Goal: Communication & Community: Answer question/provide support

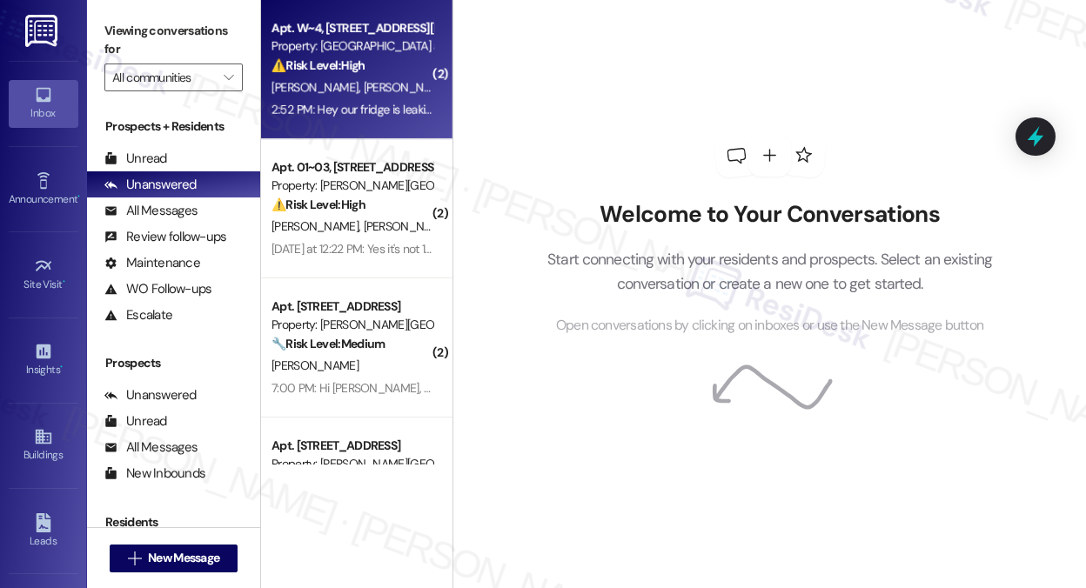
click at [364, 115] on div "2:52 PM: Hey our fridge is leaking water and filling the bottom of the fridge a…" at bounding box center [556, 110] width 568 height 16
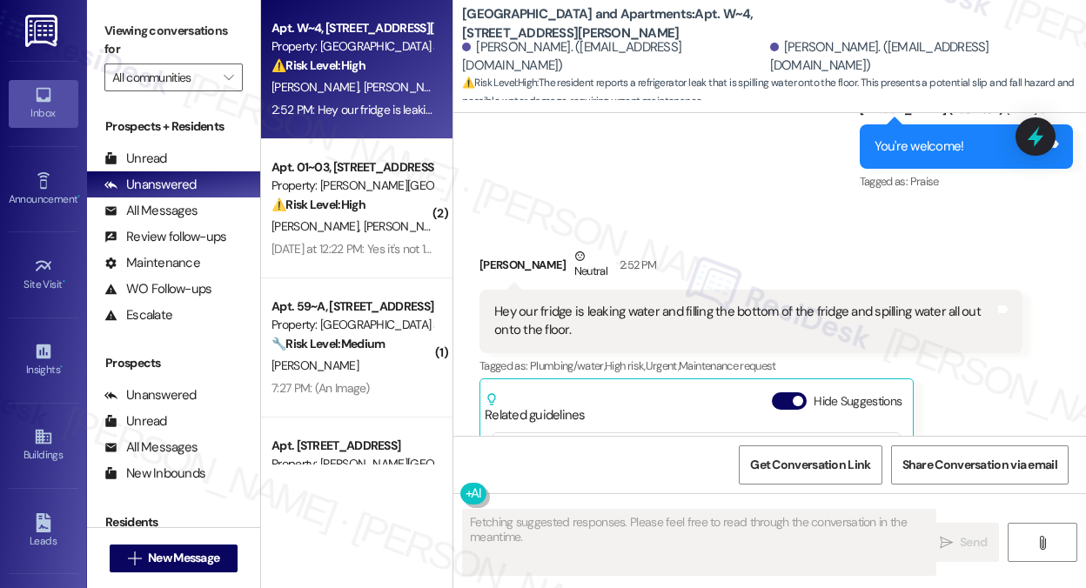
scroll to position [3753, 0]
click at [613, 303] on div "Hey our fridge is leaking water and filling the bottom of the fridge and spilli…" at bounding box center [744, 321] width 500 height 37
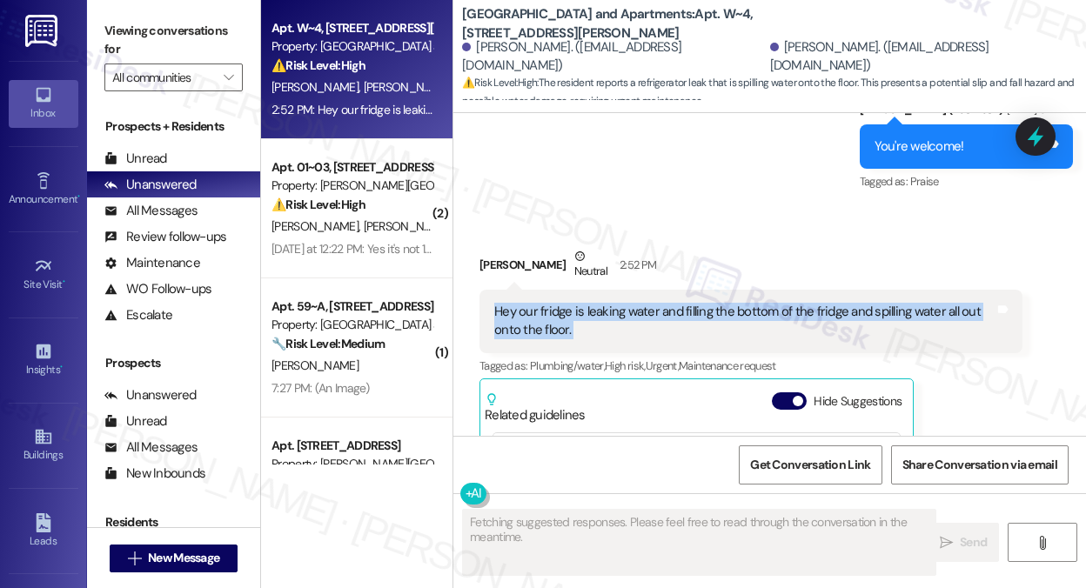
click at [613, 303] on div "Hey our fridge is leaking water and filling the bottom of the fridge and spilli…" at bounding box center [744, 321] width 500 height 37
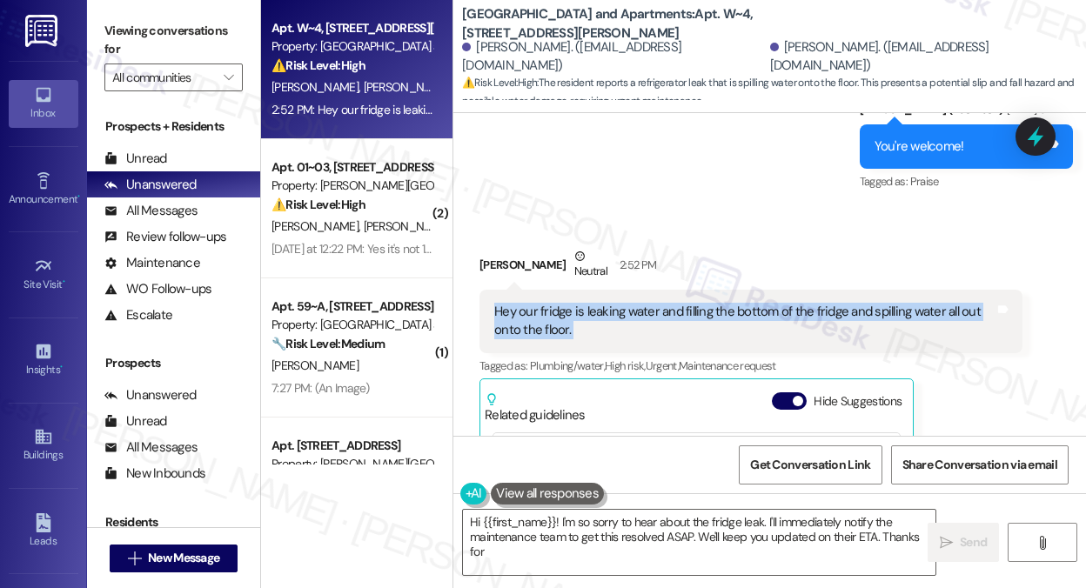
click at [750, 308] on div "Hey our fridge is leaking water and filling the bottom of the fridge and spilli…" at bounding box center [744, 321] width 500 height 37
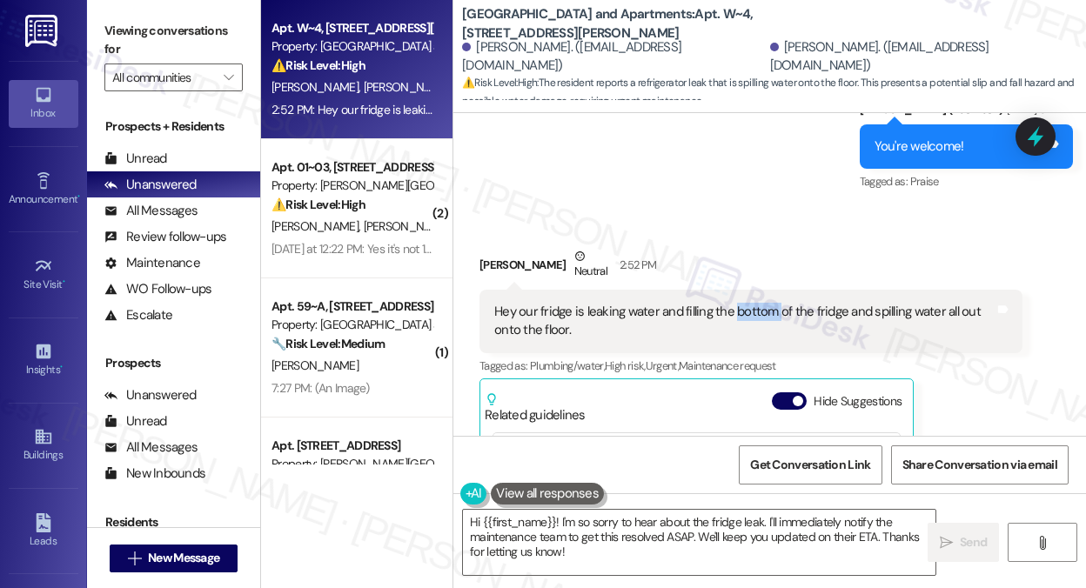
click at [750, 308] on div "Hey our fridge is leaking water and filling the bottom of the fridge and spilli…" at bounding box center [744, 321] width 500 height 37
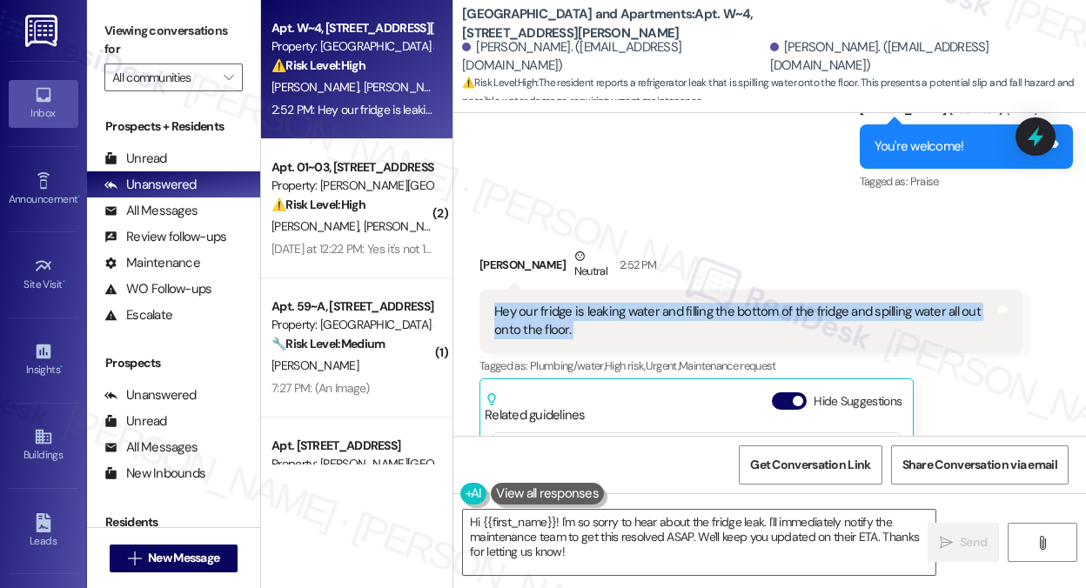
click at [750, 308] on div "Hey our fridge is leaking water and filling the bottom of the fridge and spilli…" at bounding box center [744, 321] width 500 height 37
click at [198, 37] on label "Viewing conversations for" at bounding box center [173, 40] width 138 height 46
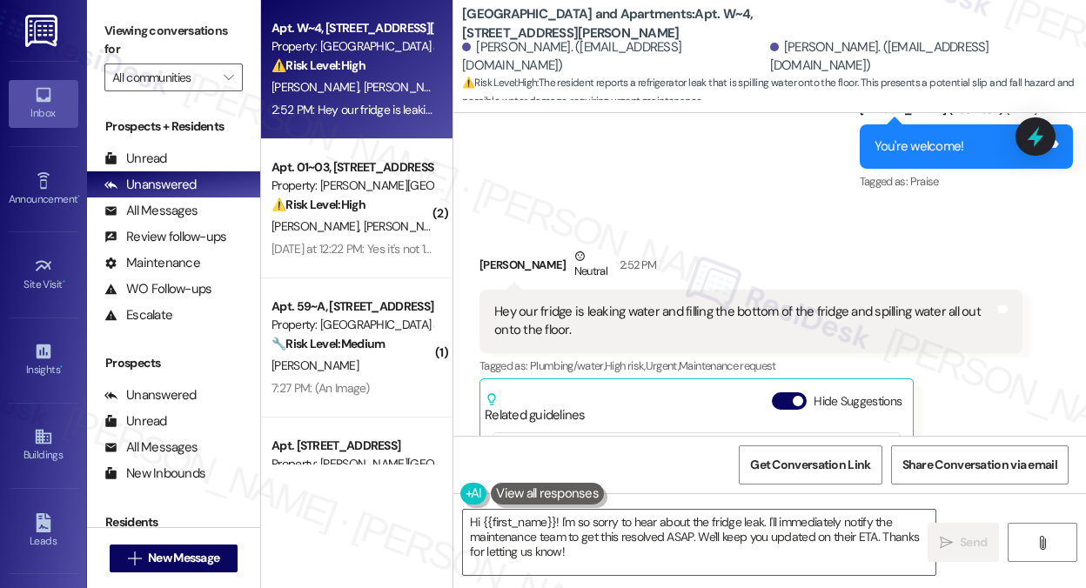
click at [533, 327] on div "Hey our fridge is leaking water and filling the bottom of the fridge and spilli…" at bounding box center [744, 321] width 500 height 37
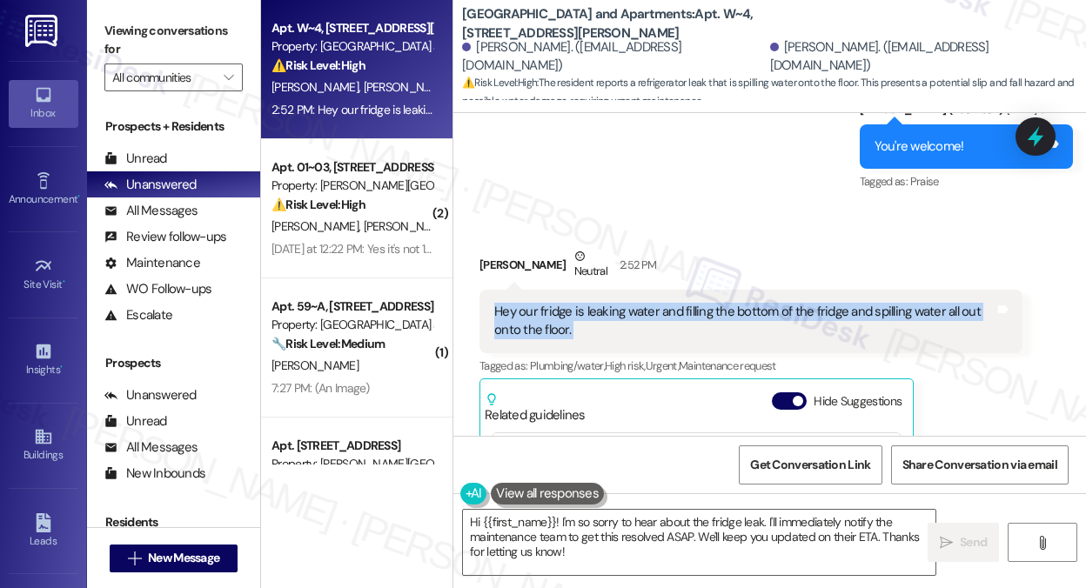
click at [533, 327] on div "Hey our fridge is leaking water and filling the bottom of the fridge and spilli…" at bounding box center [744, 321] width 500 height 37
copy div "Hey our fridge is leaking water and filling the bottom of the fridge and spilli…"
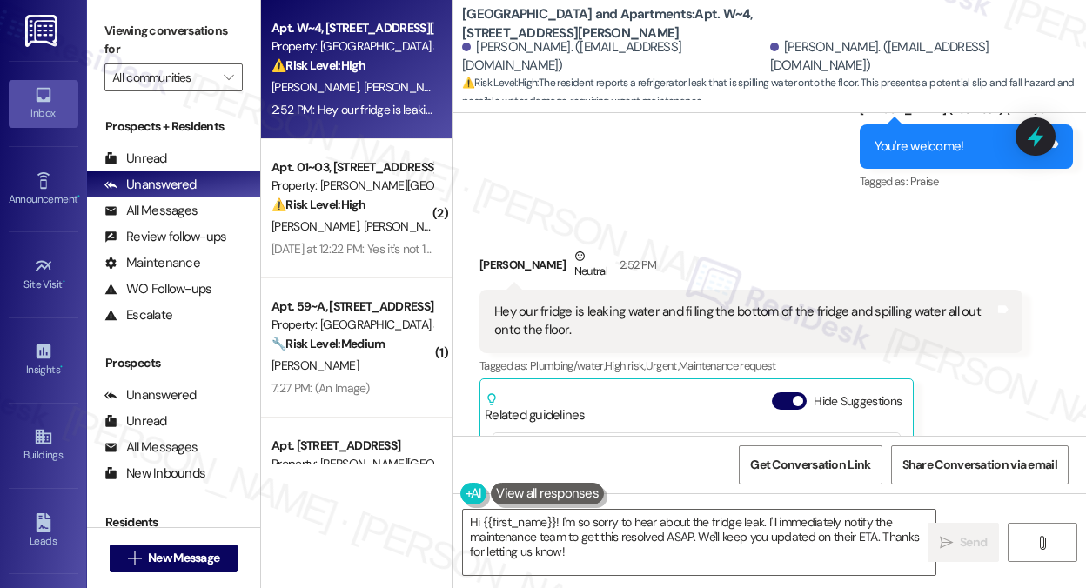
click at [155, 44] on label "Viewing conversations for" at bounding box center [173, 40] width 138 height 46
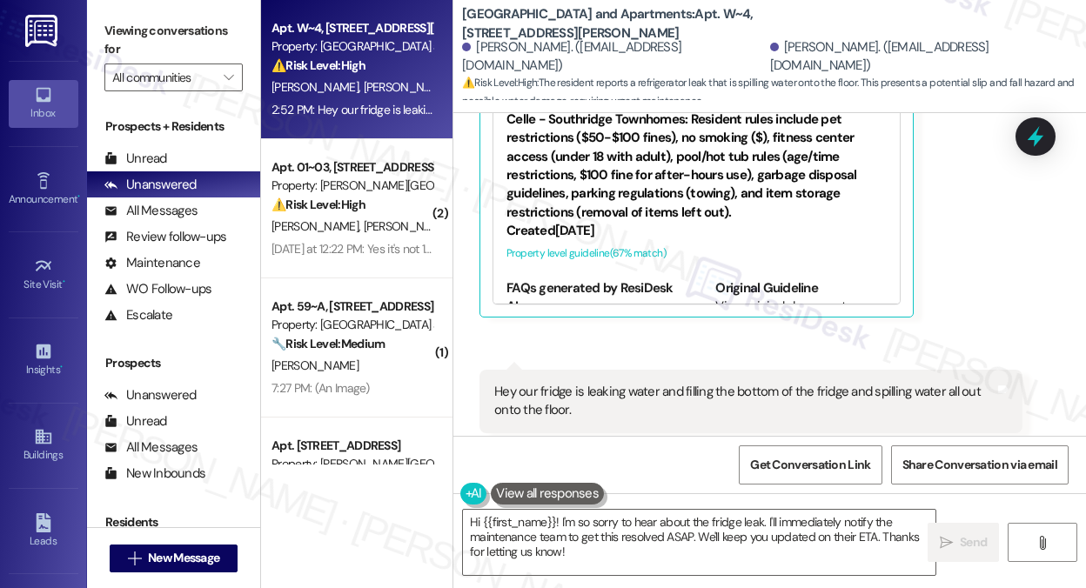
click at [569, 385] on div "Hey our fridge is leaking water and filling the bottom of the fridge and spilli…" at bounding box center [744, 401] width 500 height 37
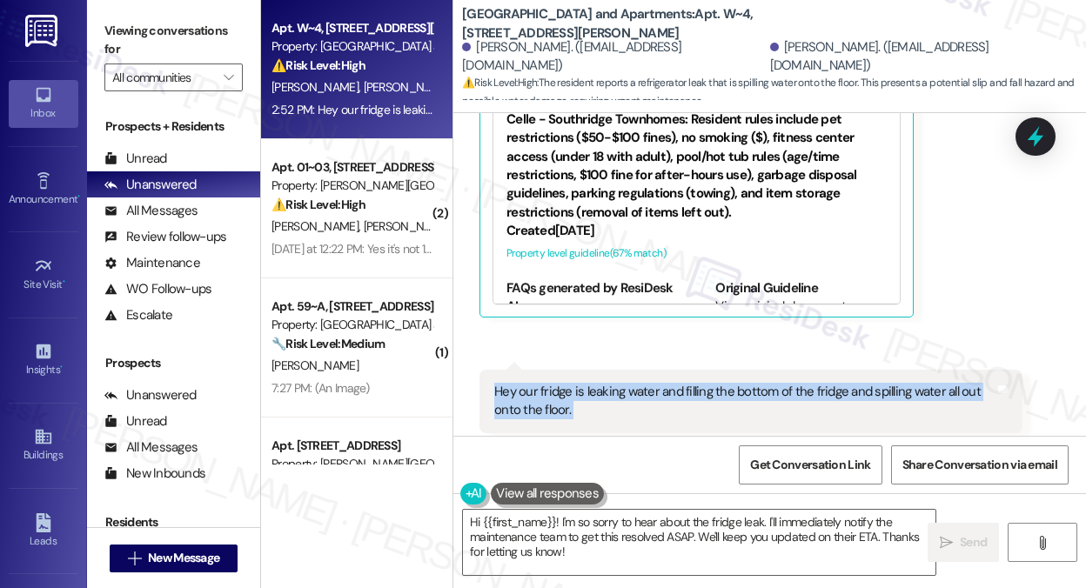
click at [569, 385] on div "Hey our fridge is leaking water and filling the bottom of the fridge and spilli…" at bounding box center [744, 401] width 500 height 37
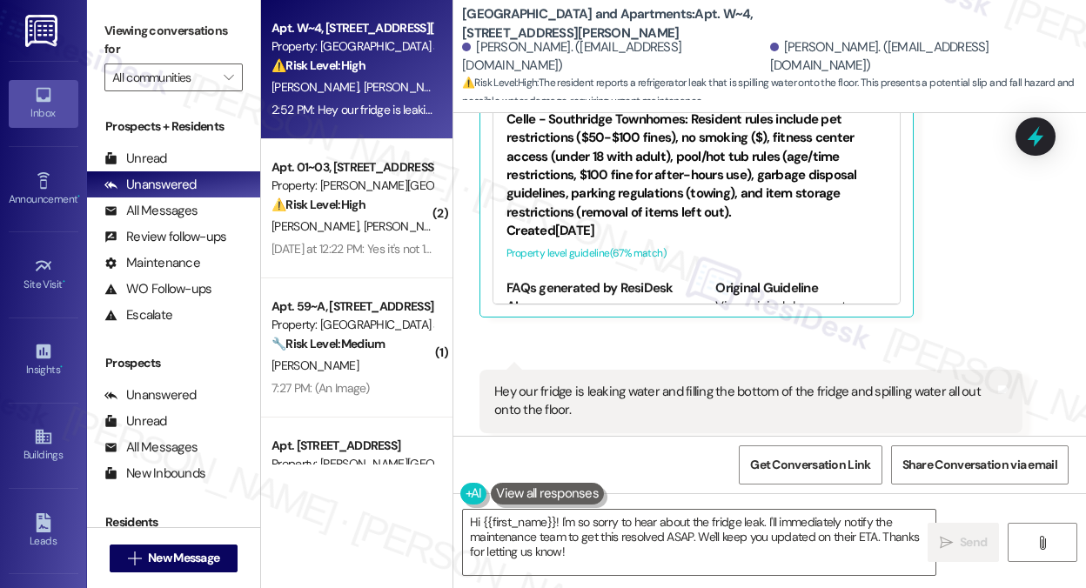
click at [153, 16] on div "Viewing conversations for All communities " at bounding box center [173, 54] width 173 height 109
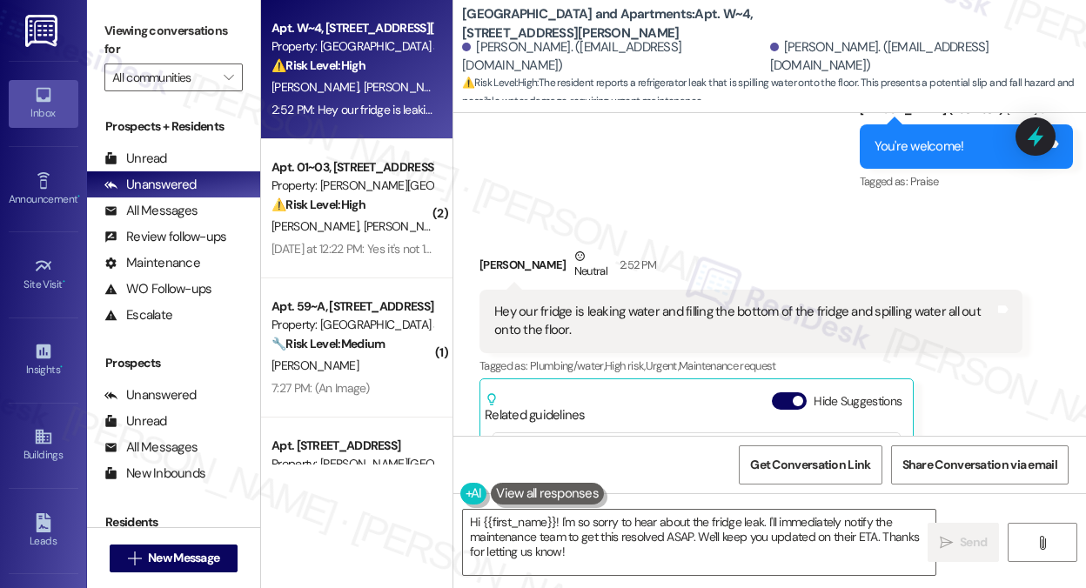
scroll to position [3840, 0]
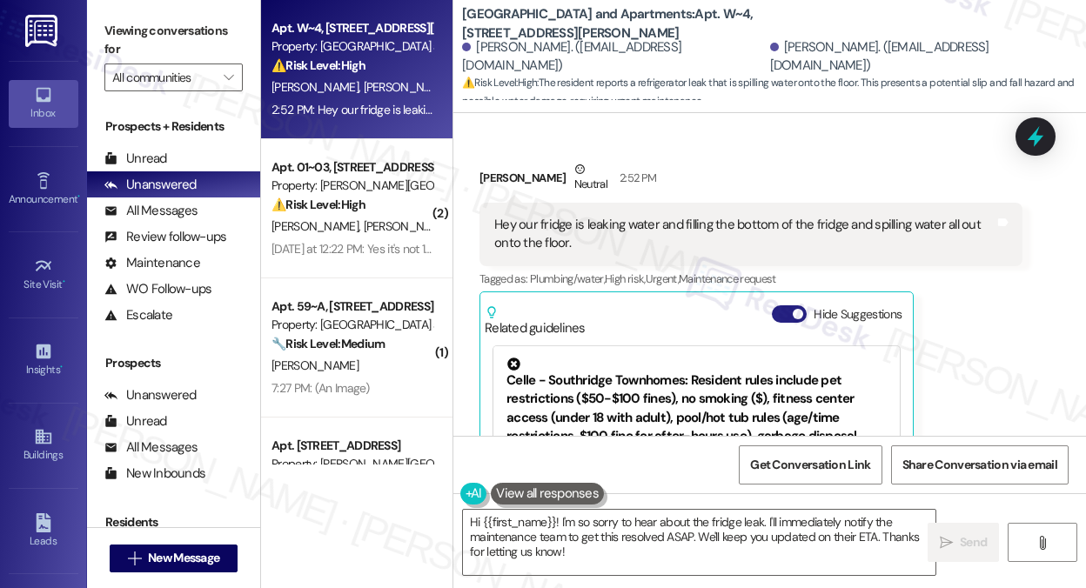
click at [782, 319] on button "Hide Suggestions" at bounding box center [789, 314] width 35 height 17
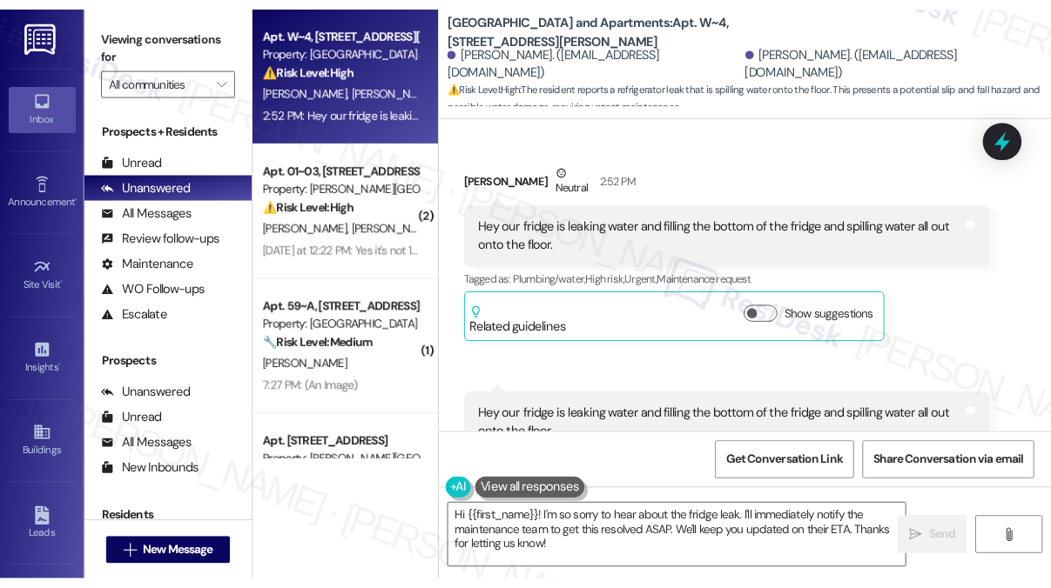
scroll to position [3953, 0]
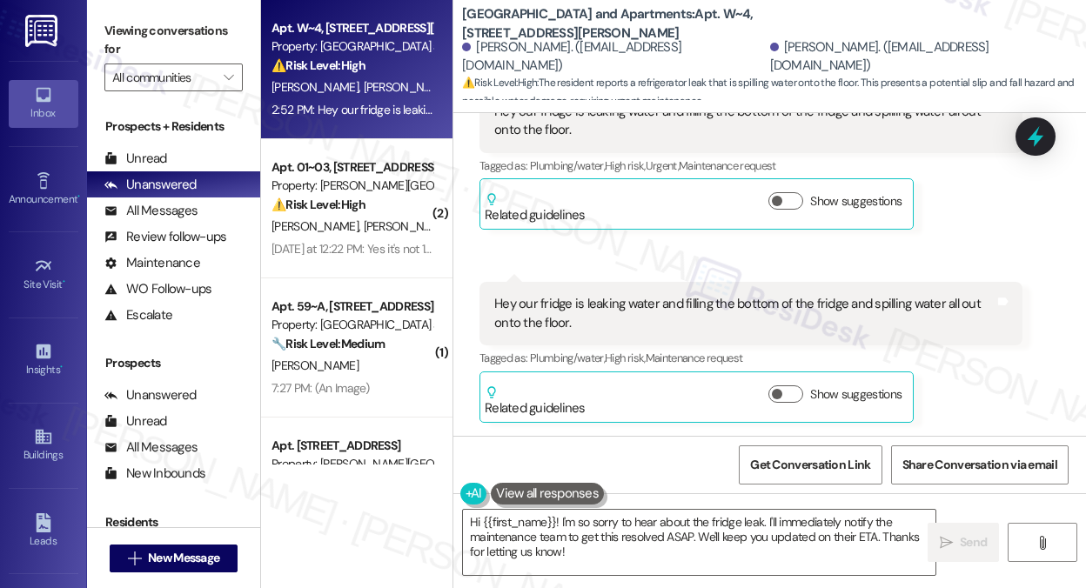
click at [157, 34] on label "Viewing conversations for" at bounding box center [173, 40] width 138 height 46
click at [180, 36] on label "Viewing conversations for" at bounding box center [173, 40] width 138 height 46
drag, startPoint x: 738, startPoint y: 14, endPoint x: 760, endPoint y: 14, distance: 21.8
click at [760, 14] on b "[GEOGRAPHIC_DATA] and Apartments: Apt. W~4, [STREET_ADDRESS][PERSON_NAME]" at bounding box center [636, 23] width 348 height 37
copy b "W~4"
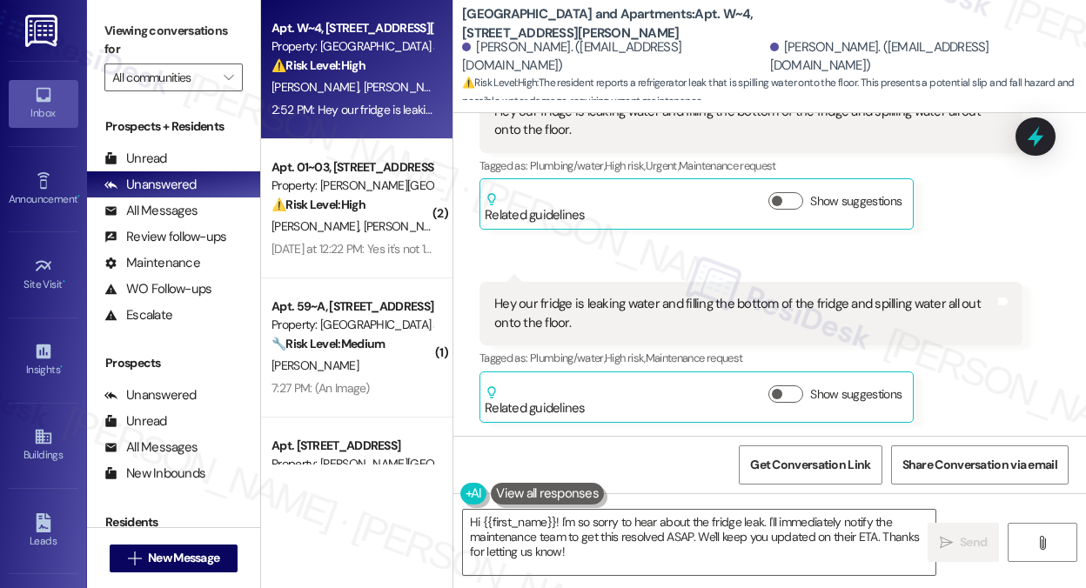
click at [158, 37] on label "Viewing conversations for" at bounding box center [173, 40] width 138 height 46
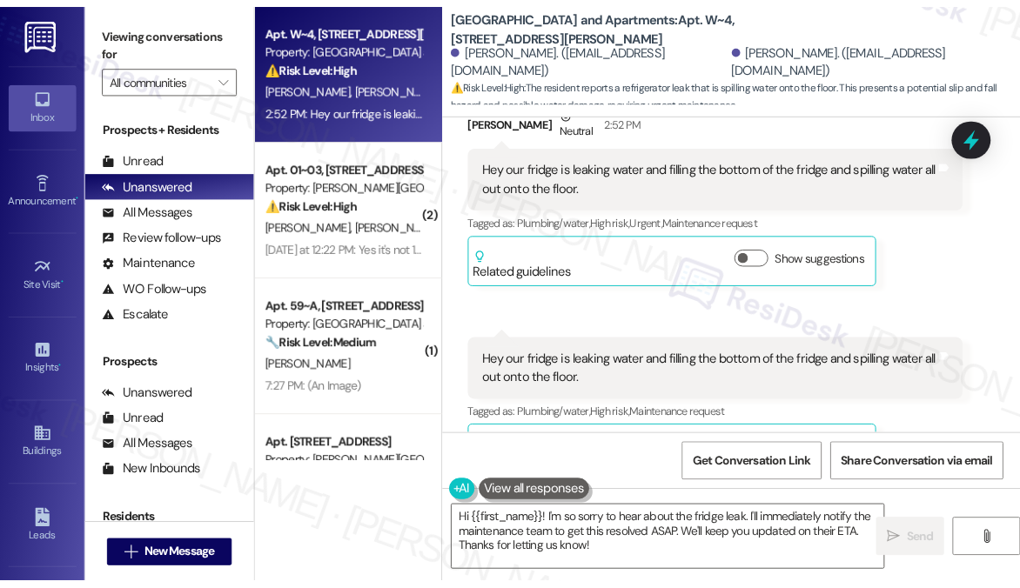
scroll to position [4009, 0]
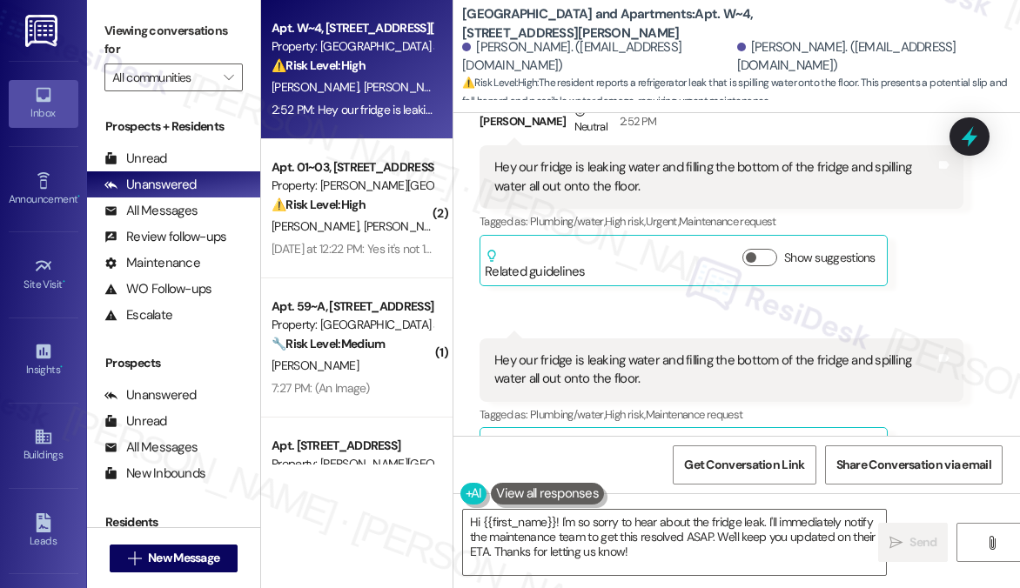
click at [143, 24] on label "Viewing conversations for" at bounding box center [173, 40] width 138 height 46
drag, startPoint x: 733, startPoint y: 11, endPoint x: 756, endPoint y: 11, distance: 23.5
click at [756, 11] on b "[GEOGRAPHIC_DATA] and Apartments: Apt. W~4, [STREET_ADDRESS][PERSON_NAME]" at bounding box center [636, 23] width 348 height 37
copy b "W~4"
click at [179, 41] on label "Viewing conversations for" at bounding box center [173, 40] width 138 height 46
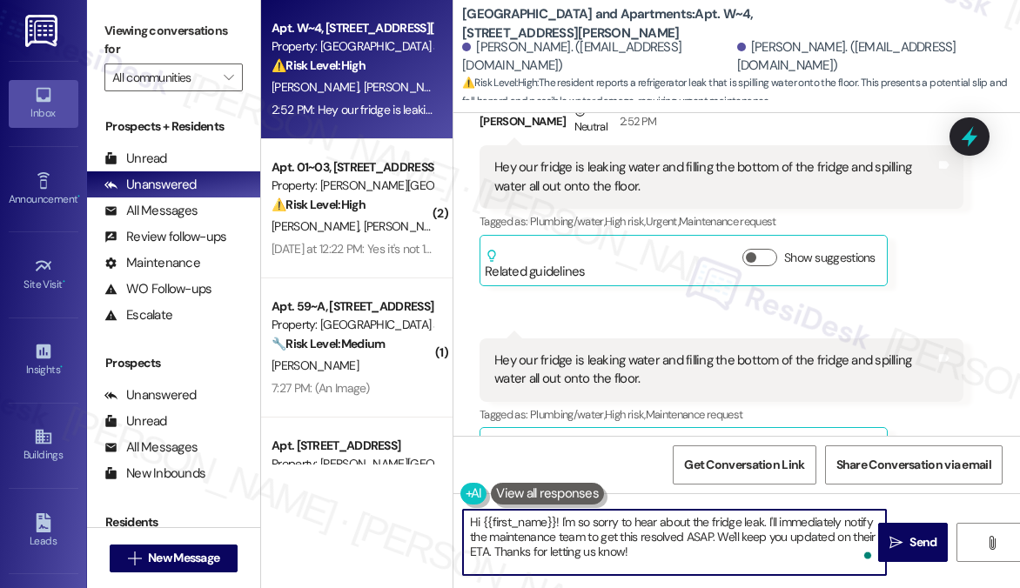
drag, startPoint x: 735, startPoint y: 553, endPoint x: 769, endPoint y: 521, distance: 46.8
click at [769, 521] on textarea "Hi {{first_name}}! I'm so sorry to hear about the fridge leak. I'll immediately…" at bounding box center [674, 542] width 423 height 65
click at [588, 523] on textarea "Hi {{first_name}}! I'm so sorry to hear about the fridge leak. I'll immediately…" at bounding box center [674, 542] width 423 height 65
click at [584, 521] on textarea "Hi {{first_name}}! I'm so sorry to hear about the fridge leak. I'll immediately…" at bounding box center [674, 542] width 423 height 65
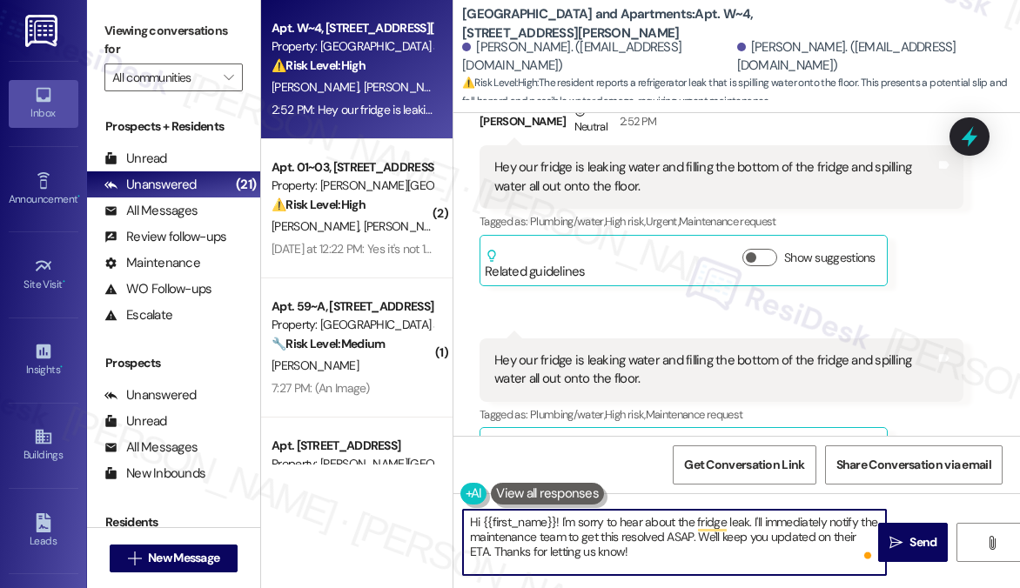
click at [557, 521] on textarea "Hi {{first_name}}! I'm sorry to hear about the fridge leak. I'll immediately no…" at bounding box center [674, 542] width 423 height 65
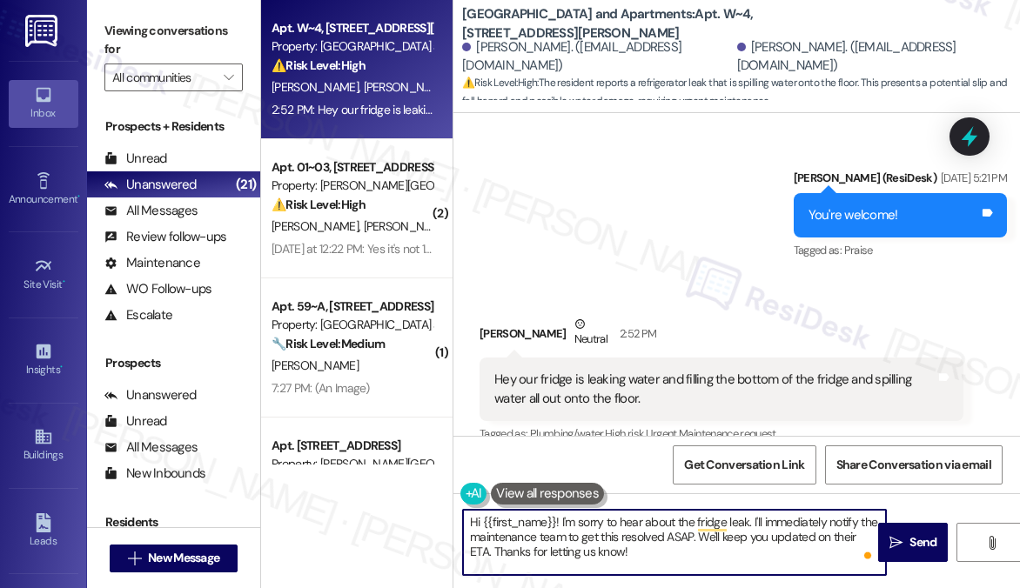
scroll to position [3748, 0]
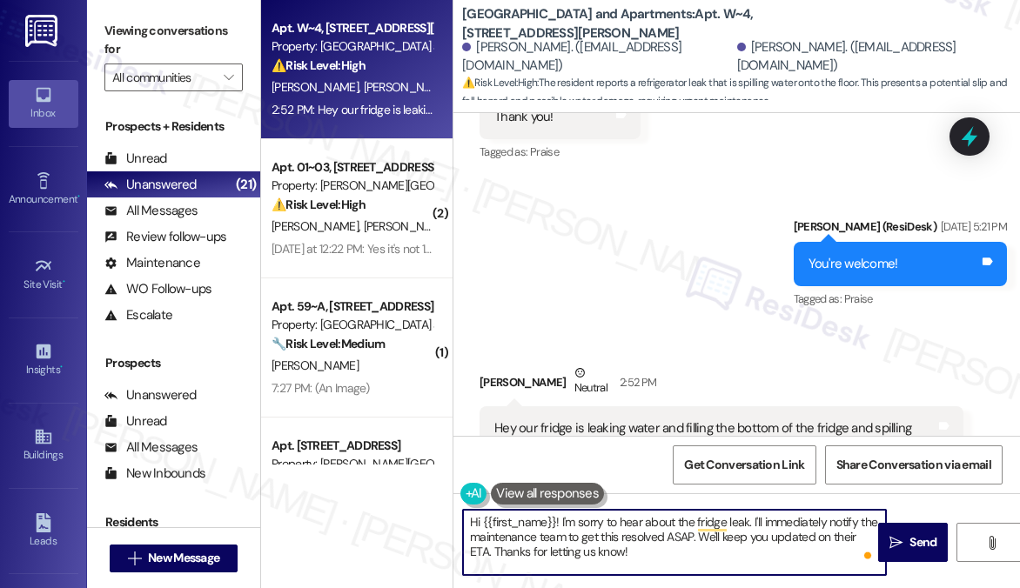
click at [511, 364] on div "[PERSON_NAME] Neutral 2:52 PM" at bounding box center [722, 385] width 484 height 43
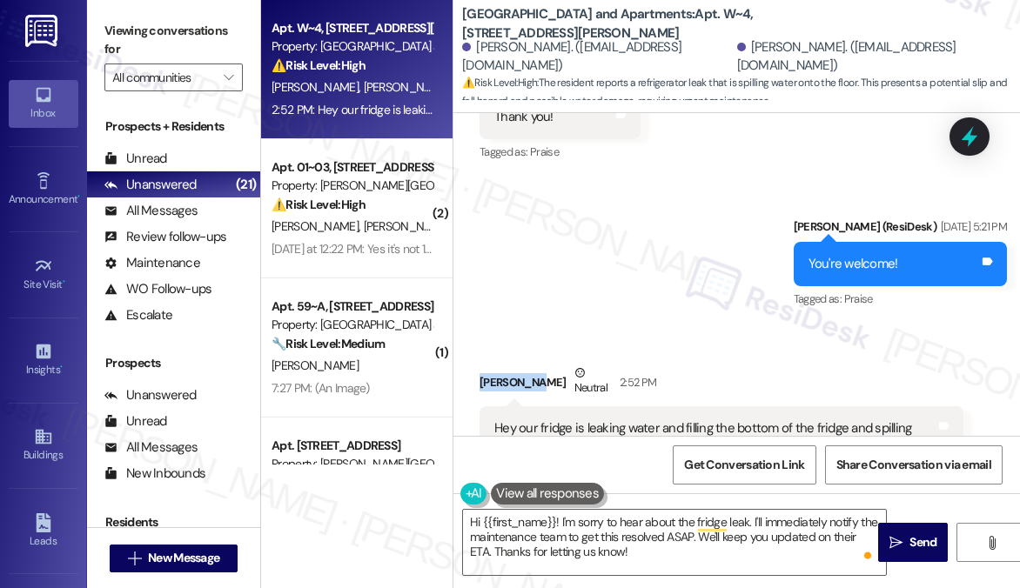
copy div "[PERSON_NAME]"
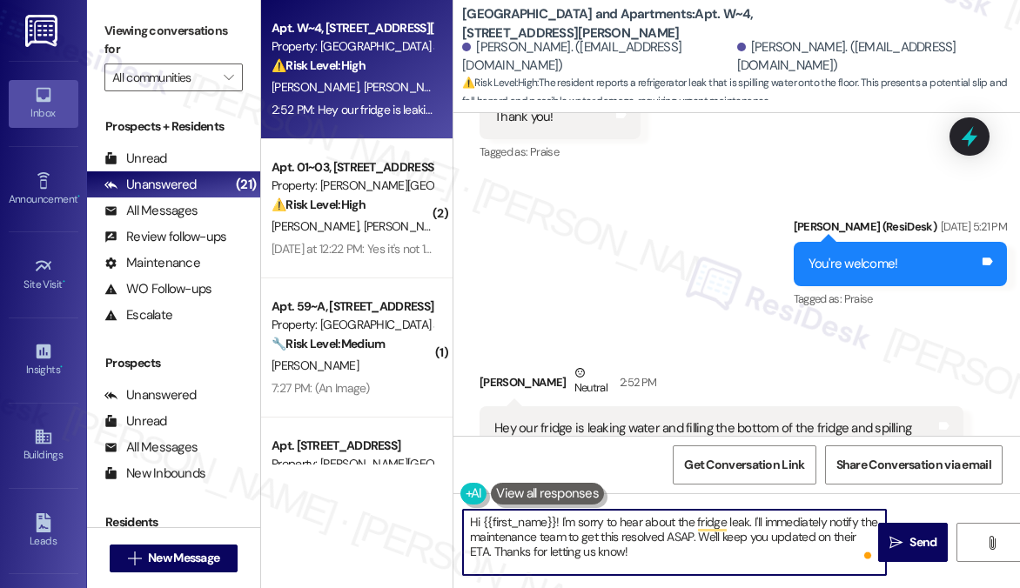
drag, startPoint x: 482, startPoint y: 522, endPoint x: 554, endPoint y: 506, distance: 74.1
click at [554, 509] on div "Hi {{first_name}}! I'm sorry to hear about the fridge leak. I'll immediately no…" at bounding box center [665, 542] width 425 height 67
paste textarea "[PERSON_NAME]"
click at [530, 520] on textarea "Hi [PERSON_NAME]! I'm sorry to hear about the fridge leak. I'll immediately not…" at bounding box center [674, 542] width 423 height 65
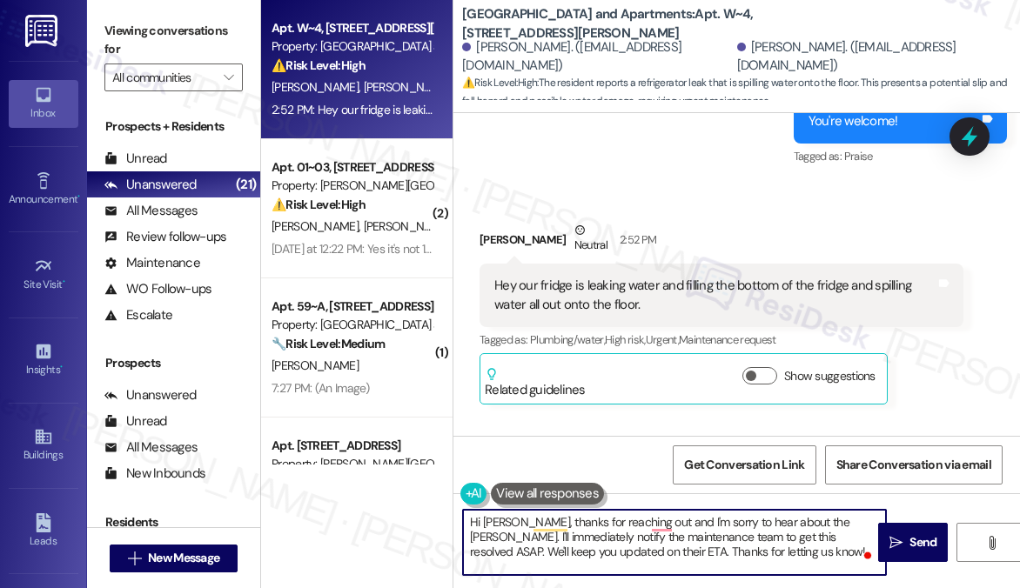
scroll to position [4009, 0]
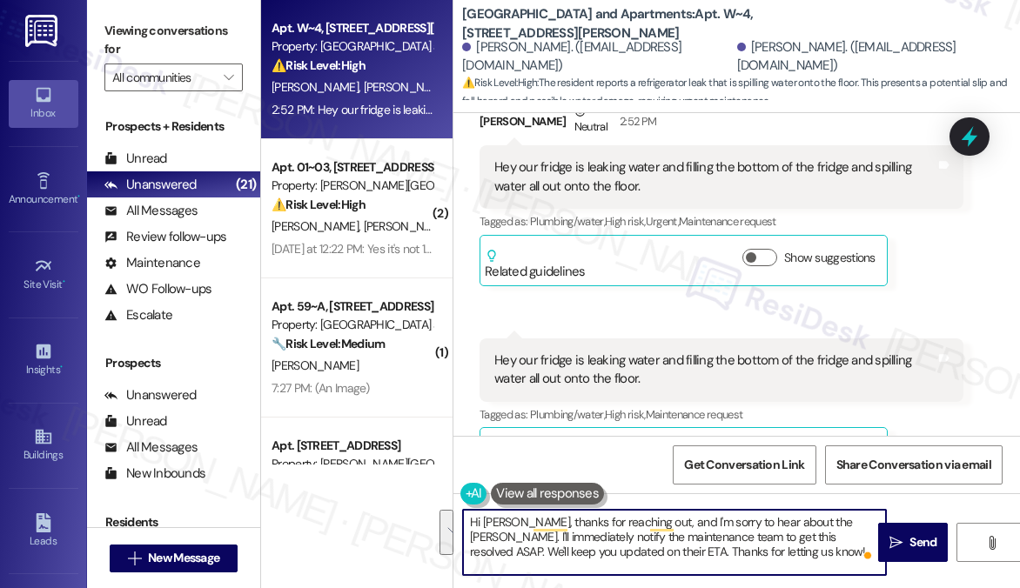
drag, startPoint x: 766, startPoint y: 559, endPoint x: 867, endPoint y: 514, distance: 110.3
click at [867, 514] on textarea "Hi [PERSON_NAME], thanks for reaching out, and I'm sorry to hear about the [PER…" at bounding box center [674, 542] width 423 height 65
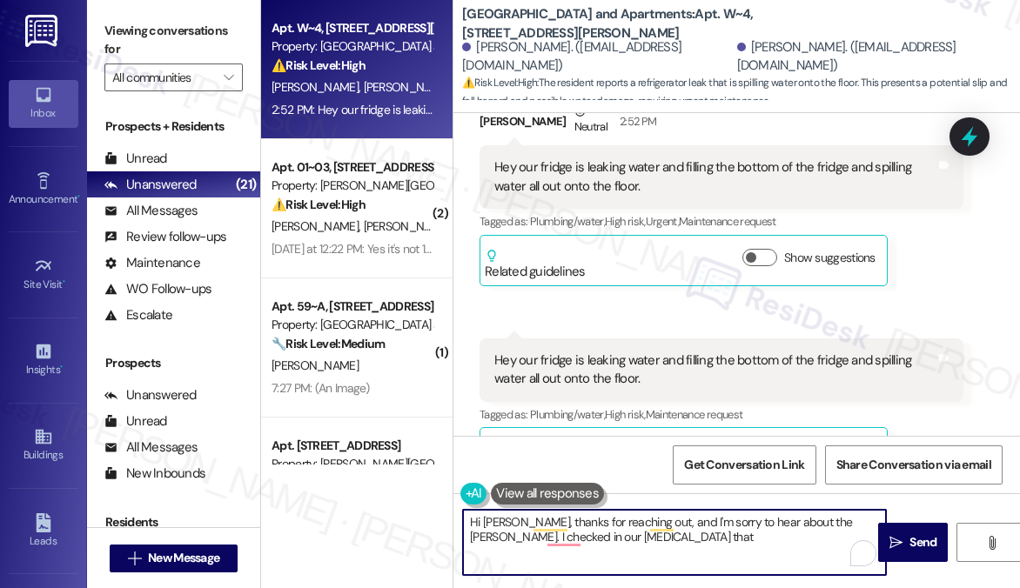
click at [659, 534] on textarea "Hi [PERSON_NAME], thanks for reaching out, and I'm sorry to hear about the [PER…" at bounding box center [674, 542] width 423 height 65
click at [639, 537] on textarea "Hi [PERSON_NAME], thanks for reaching out, and I'm sorry to hear about the [PER…" at bounding box center [674, 542] width 423 height 65
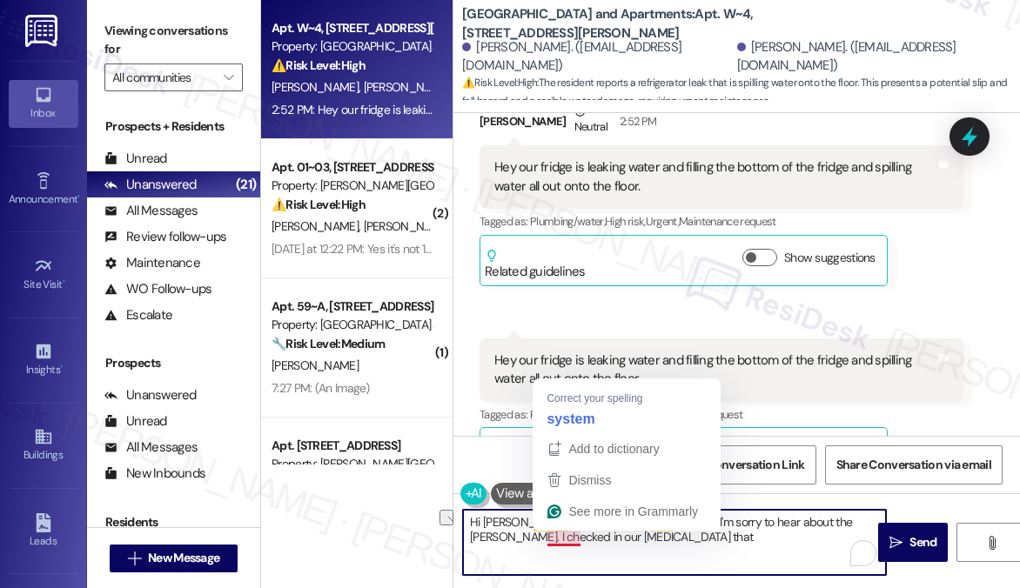
drag, startPoint x: 641, startPoint y: 537, endPoint x: 557, endPoint y: 536, distance: 83.6
click at [557, 536] on textarea "Hi [PERSON_NAME], thanks for reaching out, and I'm sorry to hear about the [PER…" at bounding box center [674, 542] width 423 height 65
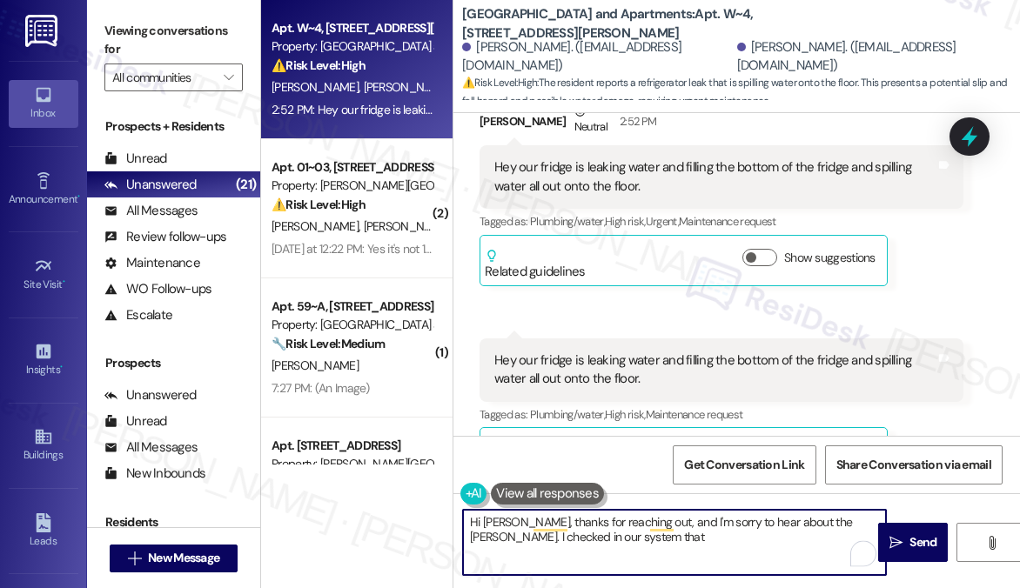
click at [606, 532] on textarea "Hi [PERSON_NAME], thanks for reaching out, and I'm sorry to hear about the [PER…" at bounding box center [674, 542] width 423 height 65
click at [599, 533] on textarea "Hi [PERSON_NAME], thanks for reaching out, and I'm sorry to hear about the [PER…" at bounding box center [674, 542] width 423 height 65
click at [836, 535] on textarea "Hi [PERSON_NAME], thanks for reaching out, and I'm sorry to hear about the [PER…" at bounding box center [674, 542] width 423 height 65
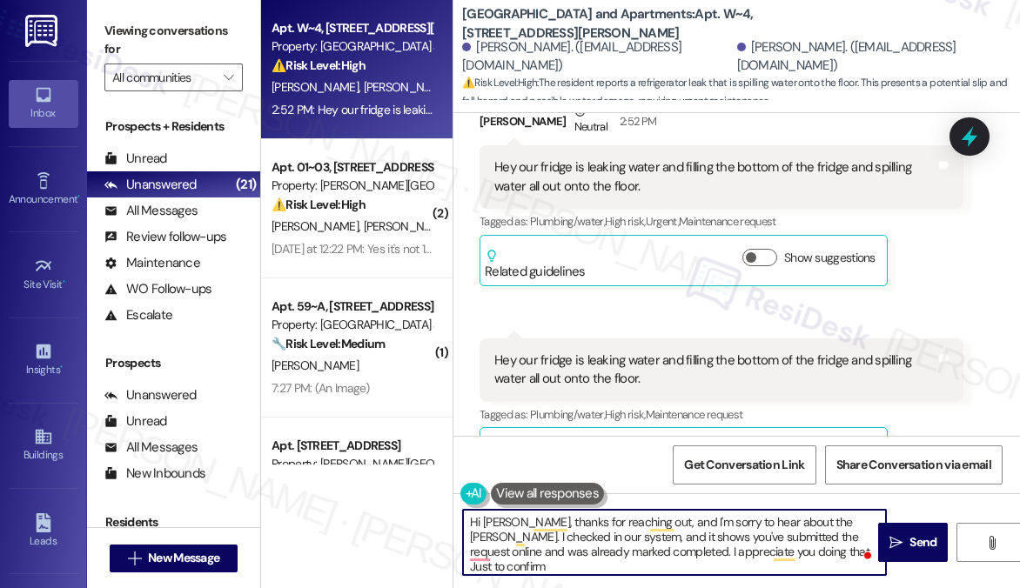
click at [850, 550] on textarea "Hi [PERSON_NAME], thanks for reaching out, and I'm sorry to hear about the [PER…" at bounding box center [674, 542] width 423 height 65
type textarea "Hi [PERSON_NAME], thanks for reaching out, and I'm sorry to hear about the [PER…"
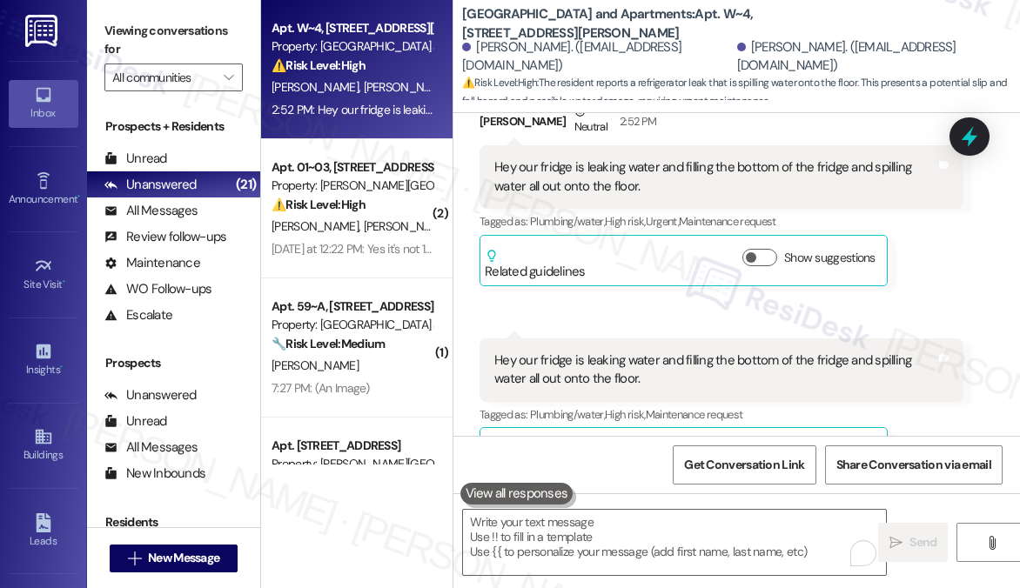
click at [125, 37] on label "Viewing conversations for" at bounding box center [173, 40] width 138 height 46
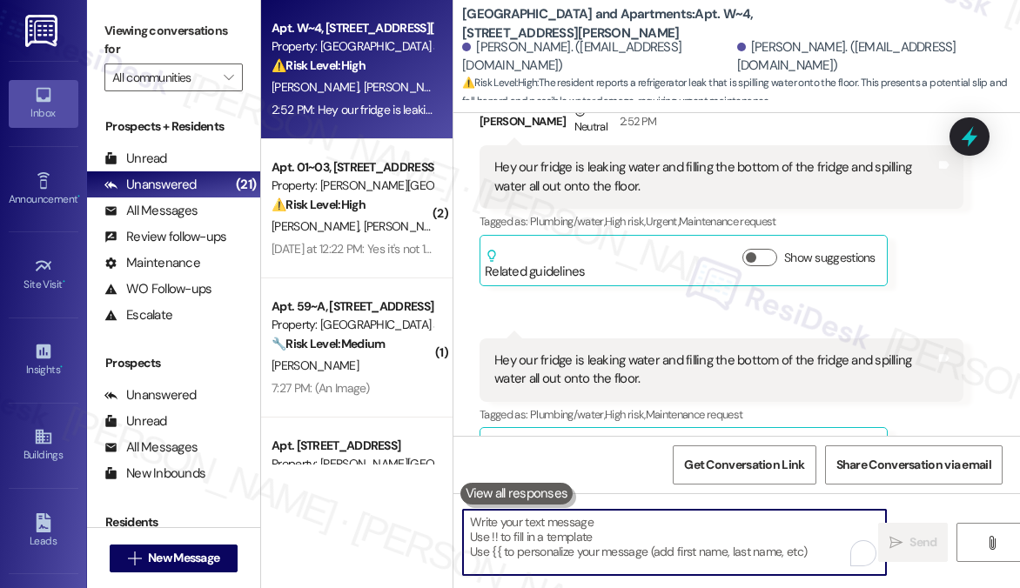
click at [582, 541] on textarea "To enrich screen reader interactions, please activate Accessibility in Grammarl…" at bounding box center [674, 542] width 423 height 65
paste textarea "Hi [PERSON_NAME], thanks for reaching out, and I’m sorry to hear about the [PER…"
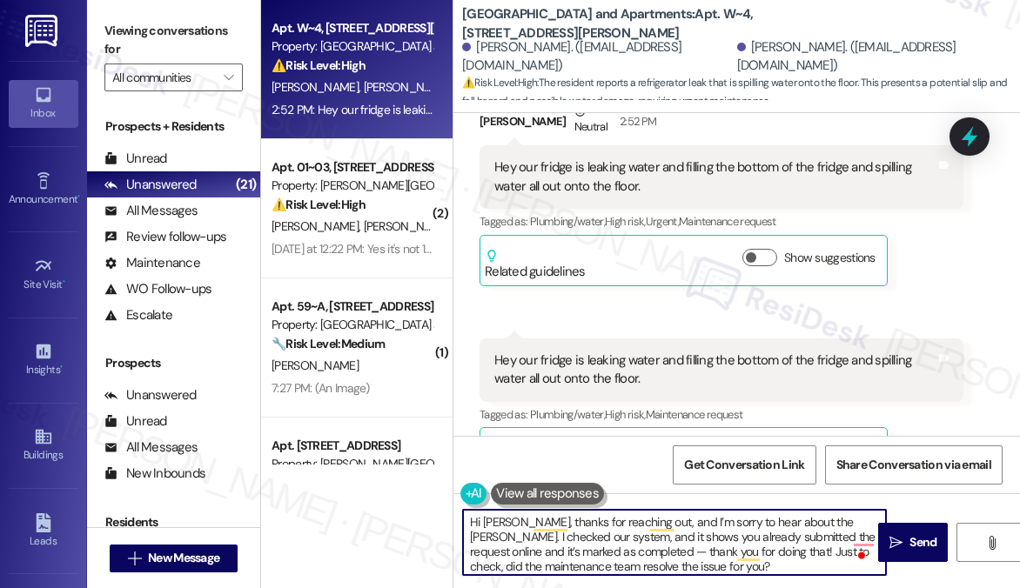
drag, startPoint x: 611, startPoint y: 549, endPoint x: 595, endPoint y: 546, distance: 16.0
click at [595, 546] on textarea "Hi [PERSON_NAME], thanks for reaching out, and I’m sorry to hear about the [PER…" at bounding box center [674, 542] width 423 height 65
drag, startPoint x: 736, startPoint y: 551, endPoint x: 594, endPoint y: 550, distance: 141.9
click at [594, 550] on textarea "Hi [PERSON_NAME], thanks for reaching out, and I’m sorry to hear about the [PER…" at bounding box center [674, 542] width 423 height 65
click at [554, 555] on textarea "Hi [PERSON_NAME], thanks for reaching out, and I’m sorry to hear about the [PER…" at bounding box center [674, 542] width 423 height 65
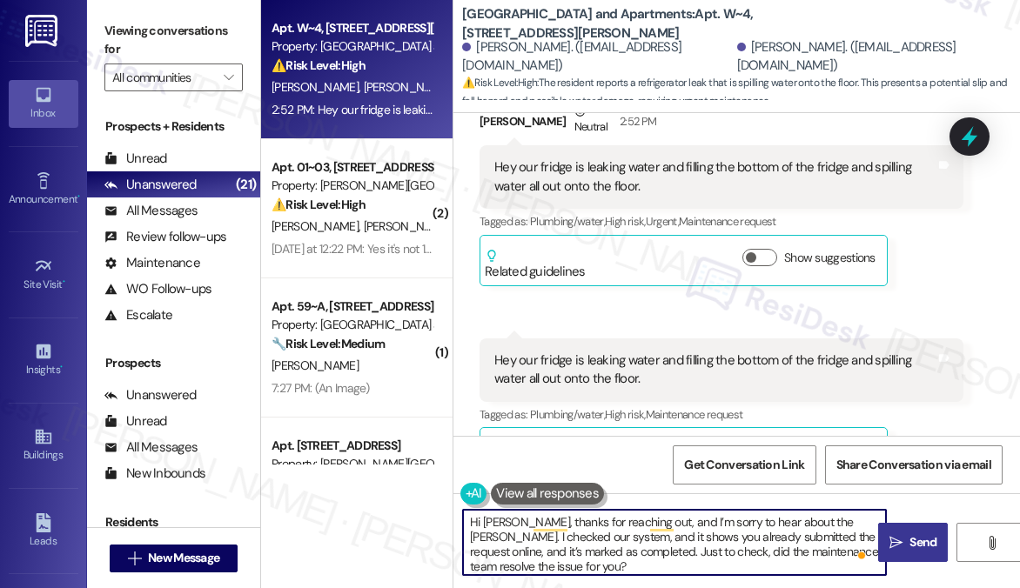
type textarea "Hi [PERSON_NAME], thanks for reaching out, and I’m sorry to hear about the [PER…"
click at [890, 536] on icon "" at bounding box center [896, 543] width 13 height 14
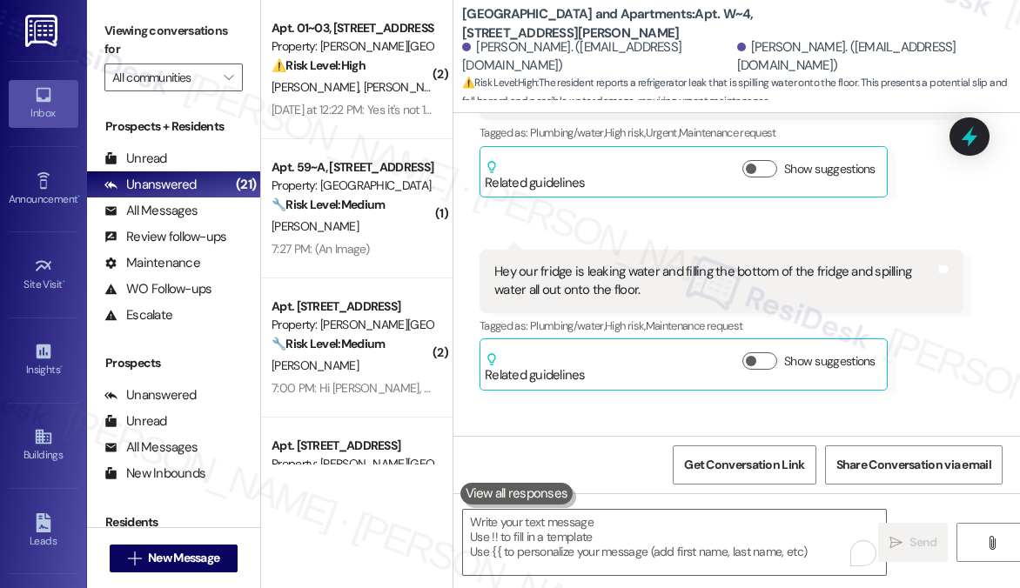
scroll to position [4186, 0]
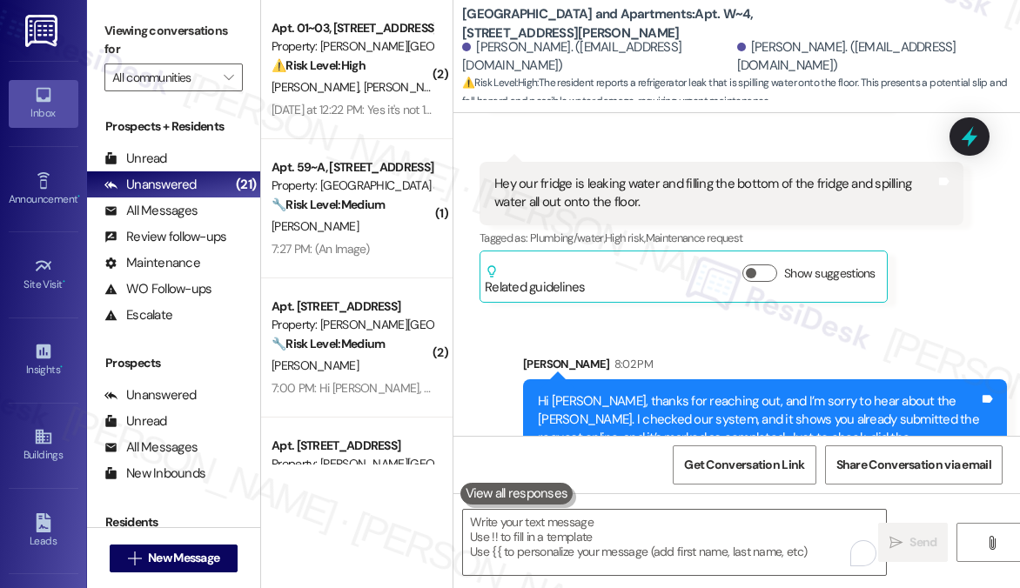
click at [638, 393] on div "Hi [PERSON_NAME], thanks for reaching out, and I’m sorry to hear about the [PER…" at bounding box center [758, 430] width 441 height 75
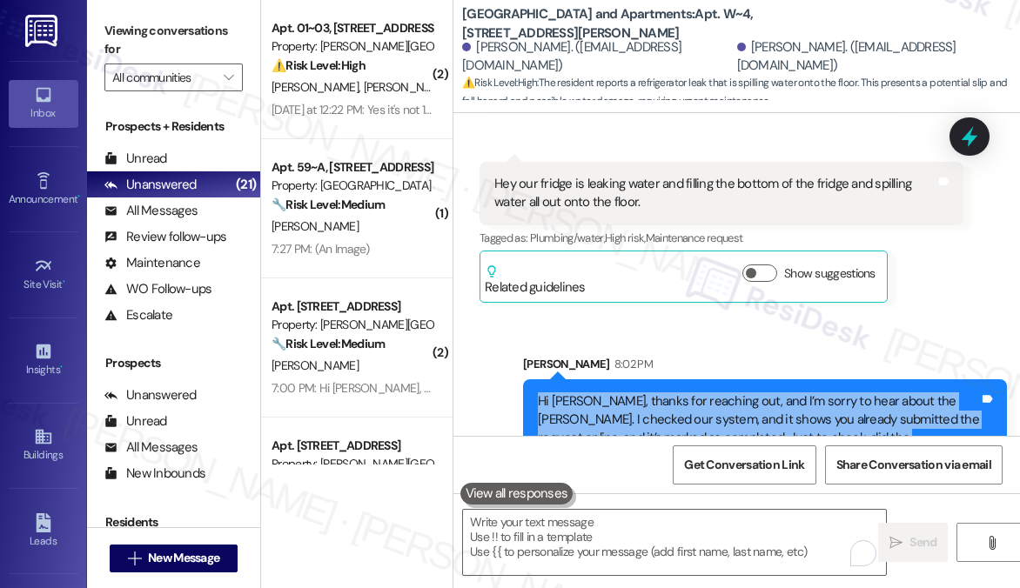
click at [638, 393] on div "Hi [PERSON_NAME], thanks for reaching out, and I’m sorry to hear about the [PER…" at bounding box center [758, 430] width 441 height 75
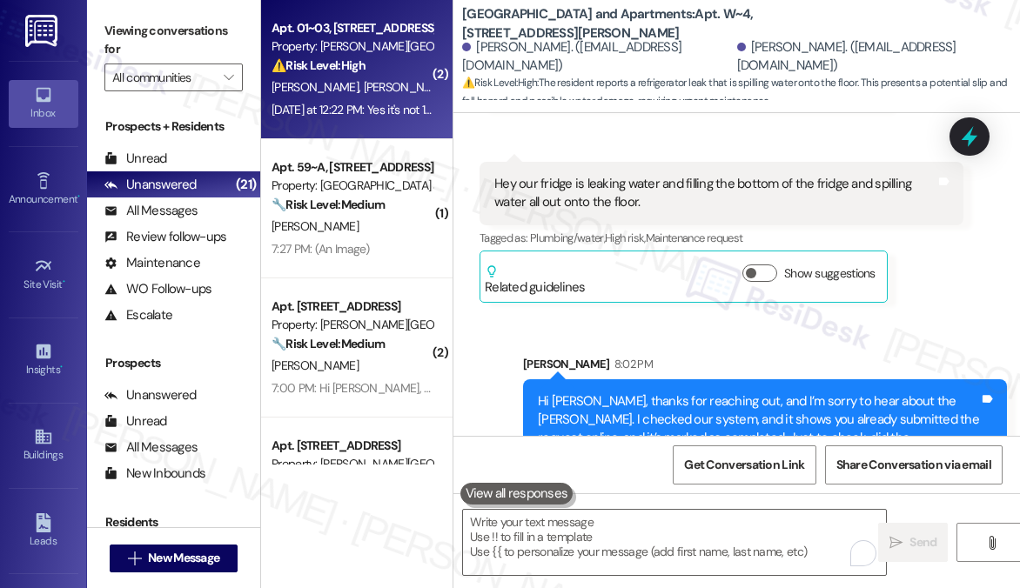
click at [381, 131] on div "Apt. 01~03, [STREET_ADDRESS][PERSON_NAME] Property: [PERSON_NAME][GEOGRAPHIC_DA…" at bounding box center [356, 69] width 191 height 139
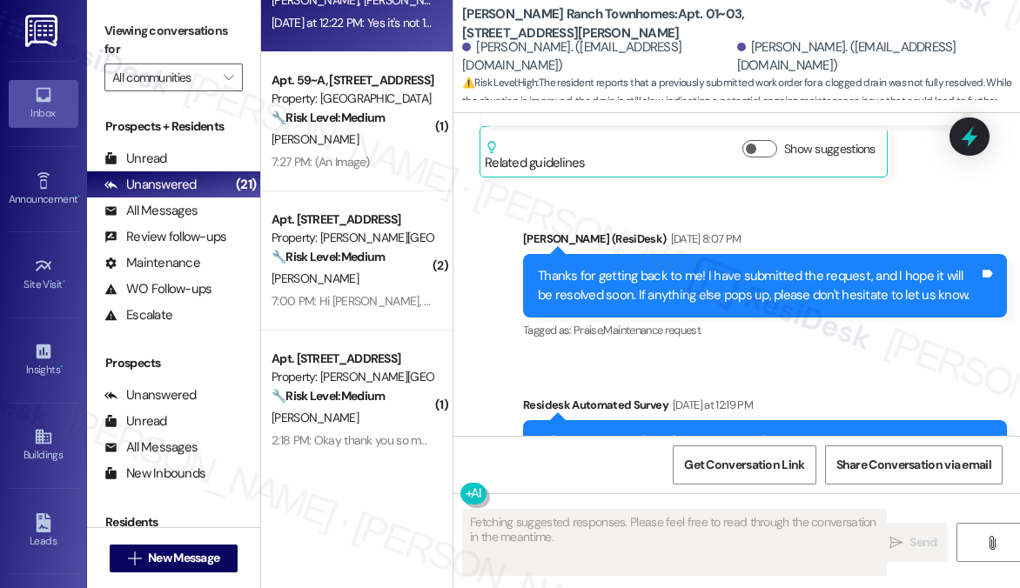
scroll to position [1667, 0]
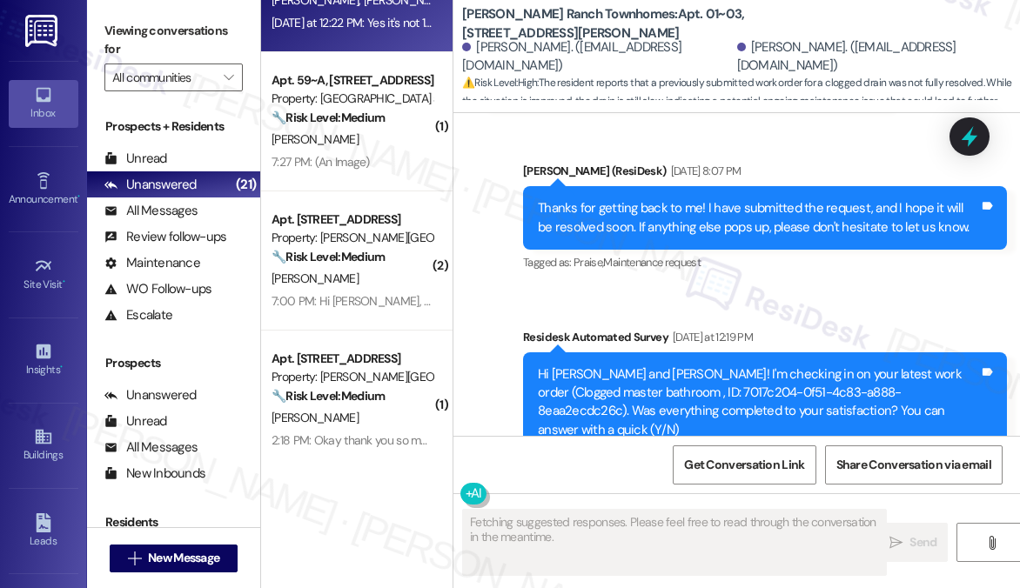
click at [712, 226] on div "Thanks for getting back to me! I have submitted the request, and I hope it will…" at bounding box center [758, 217] width 441 height 37
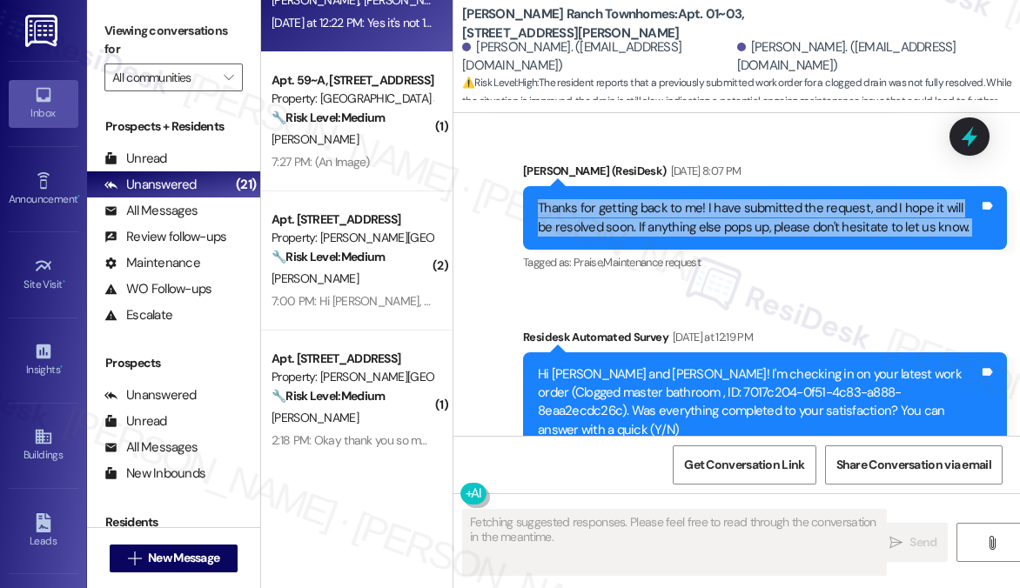
click at [712, 226] on div "Thanks for getting back to me! I have submitted the request, and I hope it will…" at bounding box center [758, 217] width 441 height 37
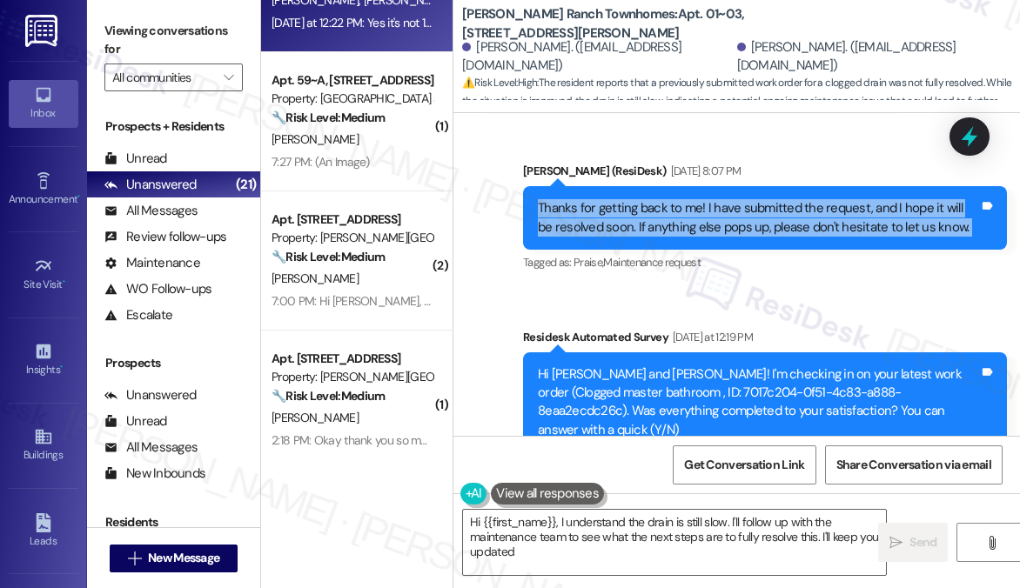
type textarea "Hi {{first_name}}, I understand the drain is still slow. I'll follow up with th…"
click at [731, 228] on div "Thanks for getting back to me! I have submitted the request, and I hope it will…" at bounding box center [758, 217] width 441 height 37
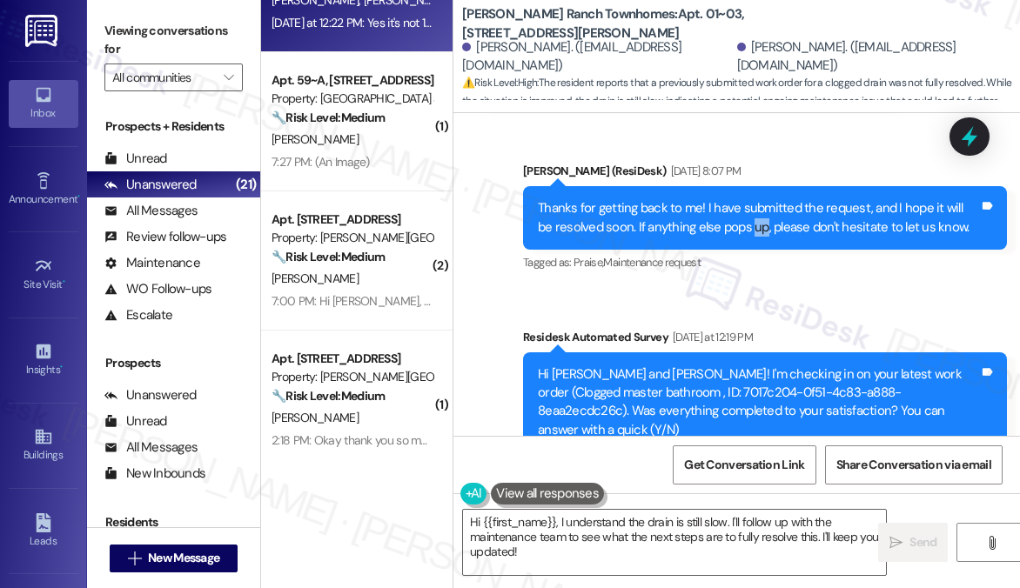
click at [731, 228] on div "Thanks for getting back to me! I have submitted the request, and I hope it will…" at bounding box center [758, 217] width 441 height 37
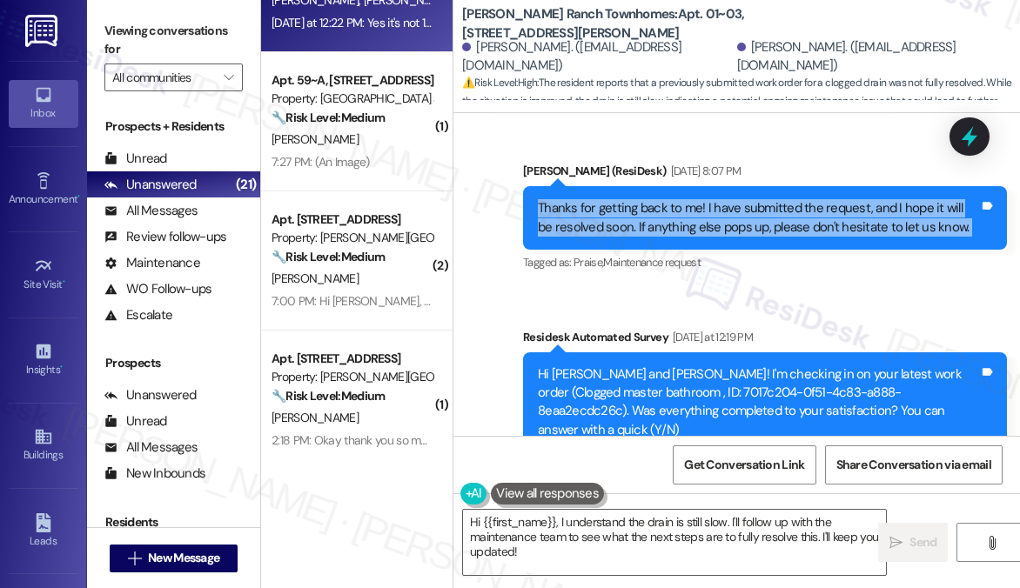
click at [731, 228] on div "Thanks for getting back to me! I have submitted the request, and I hope it will…" at bounding box center [758, 217] width 441 height 37
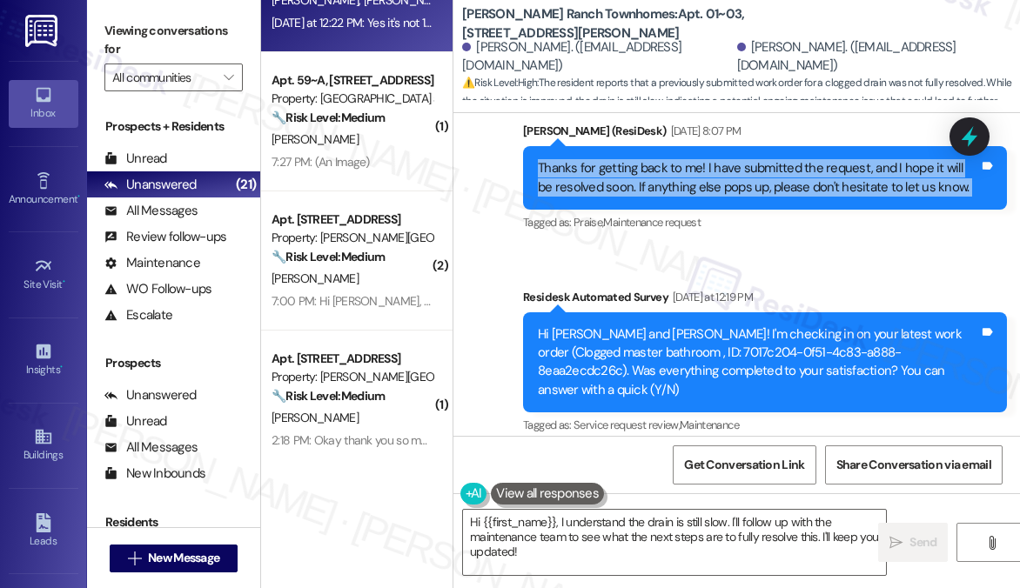
scroll to position [1841, 0]
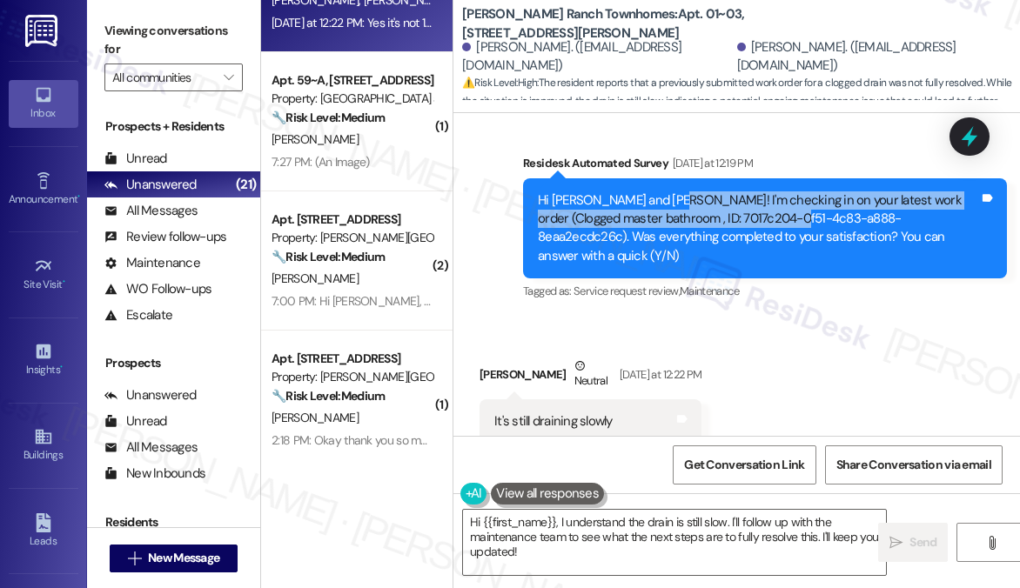
drag, startPoint x: 665, startPoint y: 205, endPoint x: 756, endPoint y: 225, distance: 93.6
click at [756, 225] on div "Hi [PERSON_NAME] and [PERSON_NAME]! I'm checking in on your latest work order (…" at bounding box center [758, 228] width 441 height 75
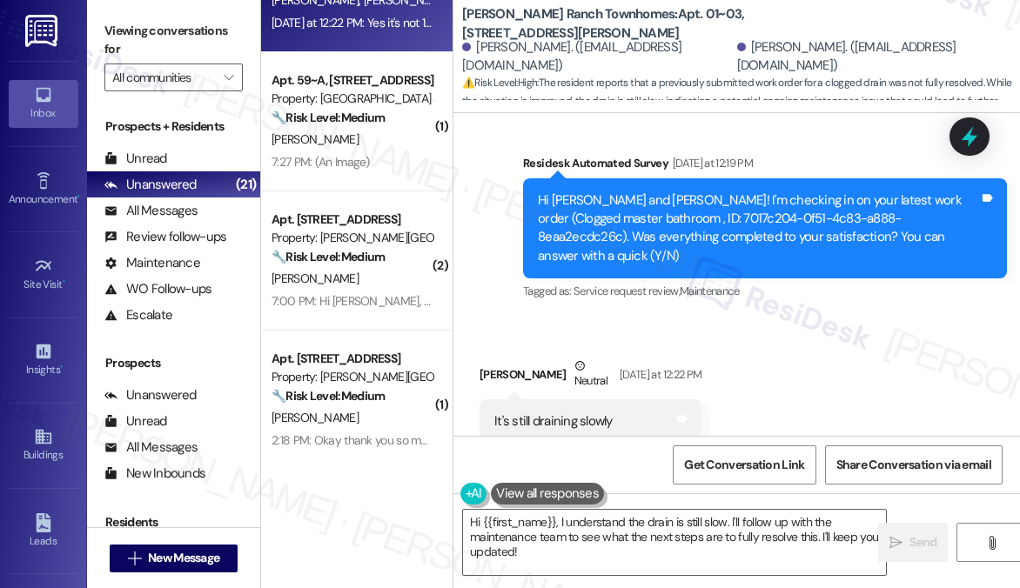
click at [787, 237] on div "Hi [PERSON_NAME] and [PERSON_NAME]! I'm checking in on your latest work order (…" at bounding box center [758, 228] width 441 height 75
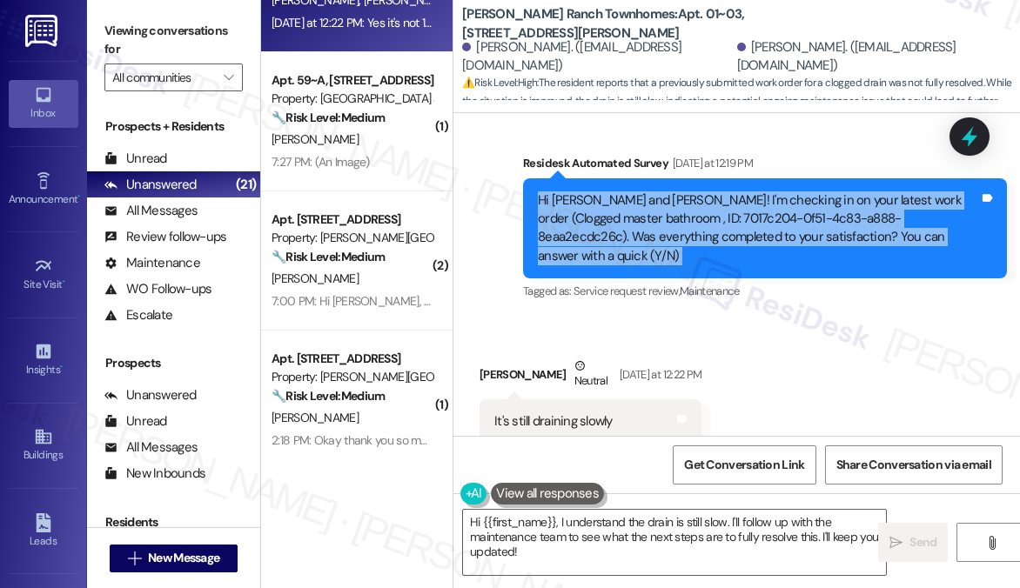
click at [787, 237] on div "Hi [PERSON_NAME] and [PERSON_NAME]! I'm checking in on your latest work order (…" at bounding box center [758, 228] width 441 height 75
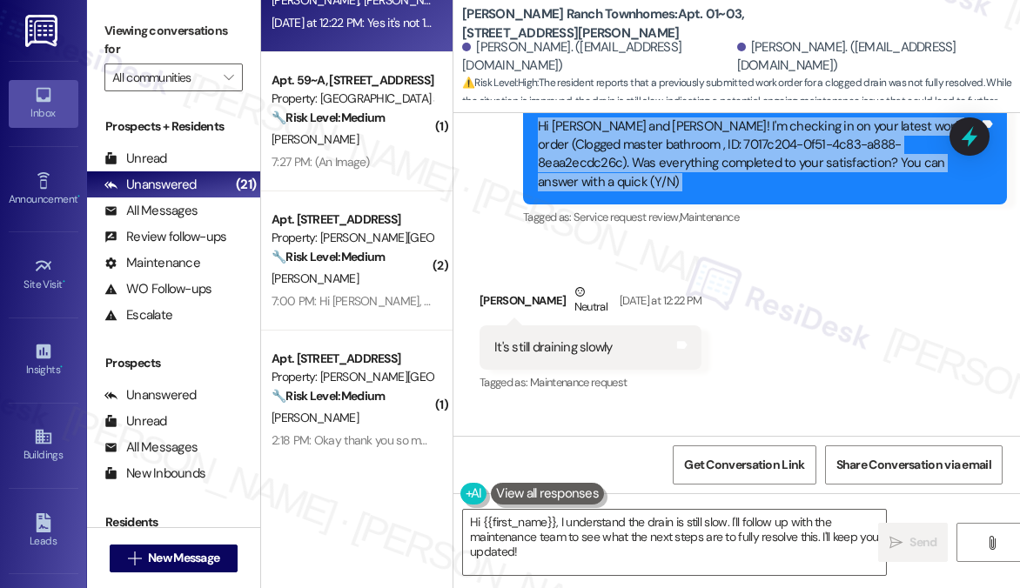
scroll to position [2015, 0]
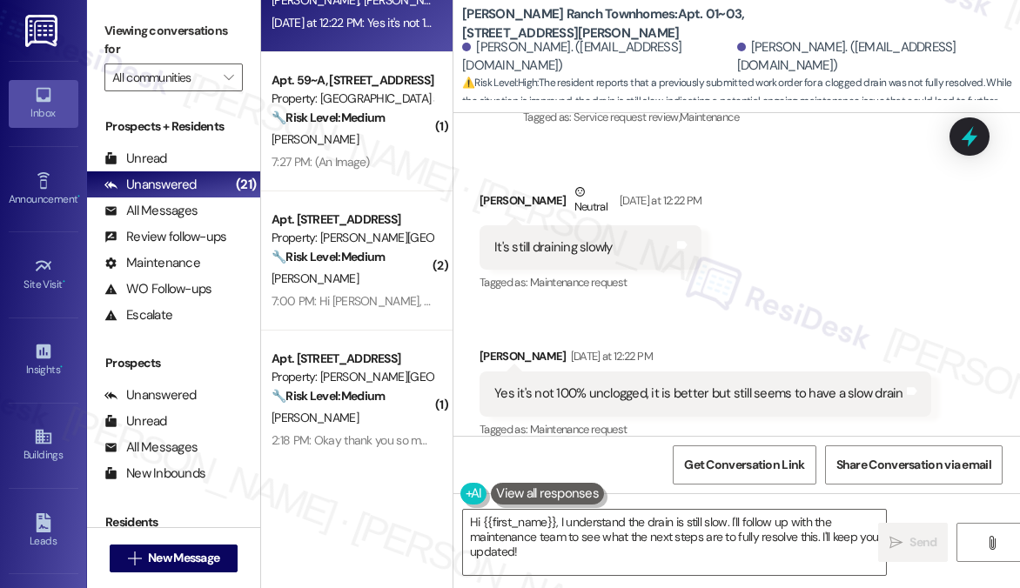
click at [572, 385] on div "Yes it's not 100% unclogged, it is better but still seems to have a slow drain" at bounding box center [698, 394] width 409 height 18
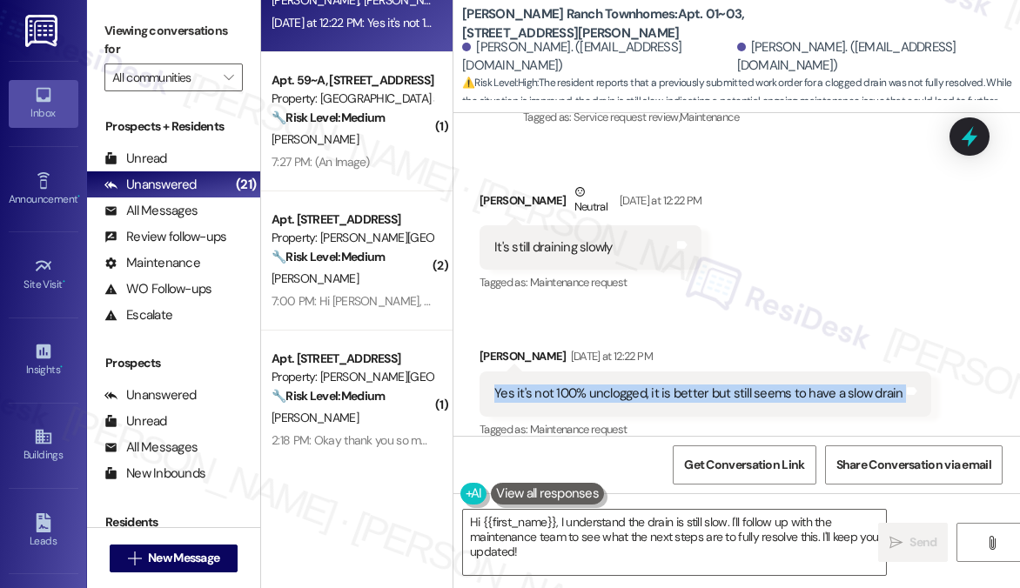
click at [572, 385] on div "Yes it's not 100% unclogged, it is better but still seems to have a slow drain" at bounding box center [698, 394] width 409 height 18
click at [666, 384] on div "Yes it's not 100% unclogged, it is better but still seems to have a slow drain" at bounding box center [698, 393] width 409 height 18
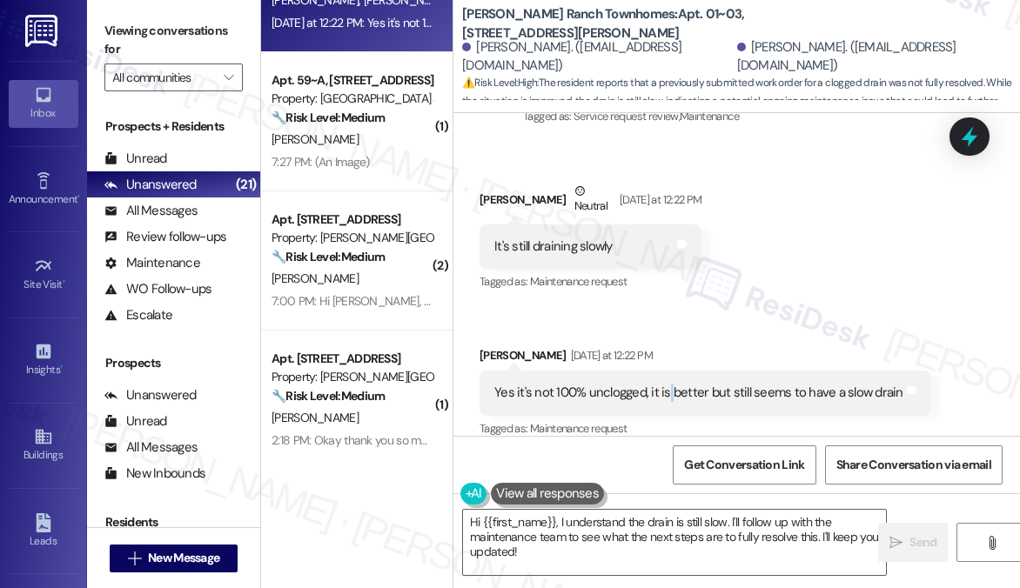
click at [666, 384] on div "Yes it's not 100% unclogged, it is better but still seems to have a slow drain" at bounding box center [698, 393] width 409 height 18
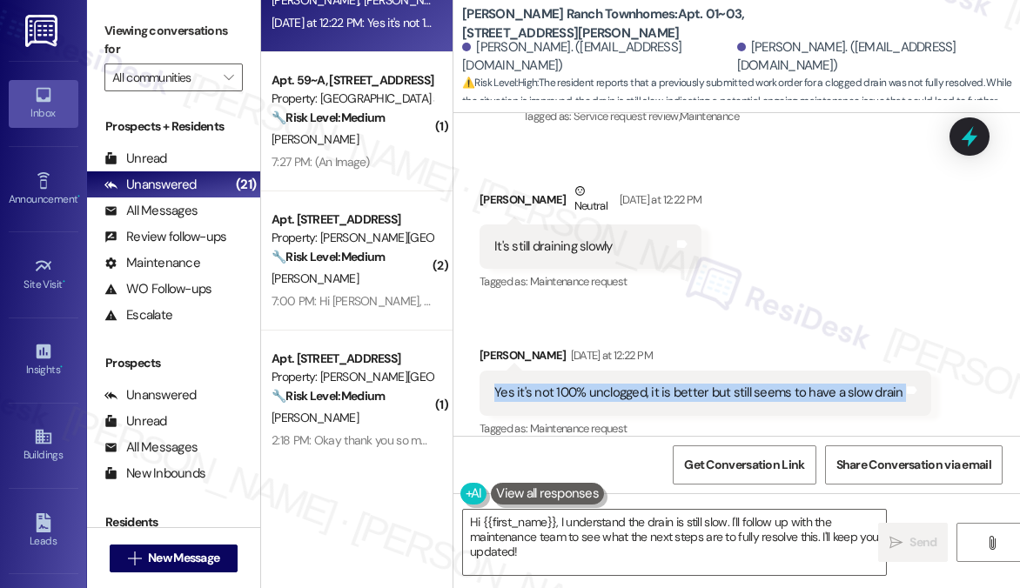
click at [666, 384] on div "Yes it's not 100% unclogged, it is better but still seems to have a slow drain" at bounding box center [698, 393] width 409 height 18
click at [557, 384] on div "Yes it's not 100% unclogged, it is better but still seems to have a slow drain" at bounding box center [698, 393] width 409 height 18
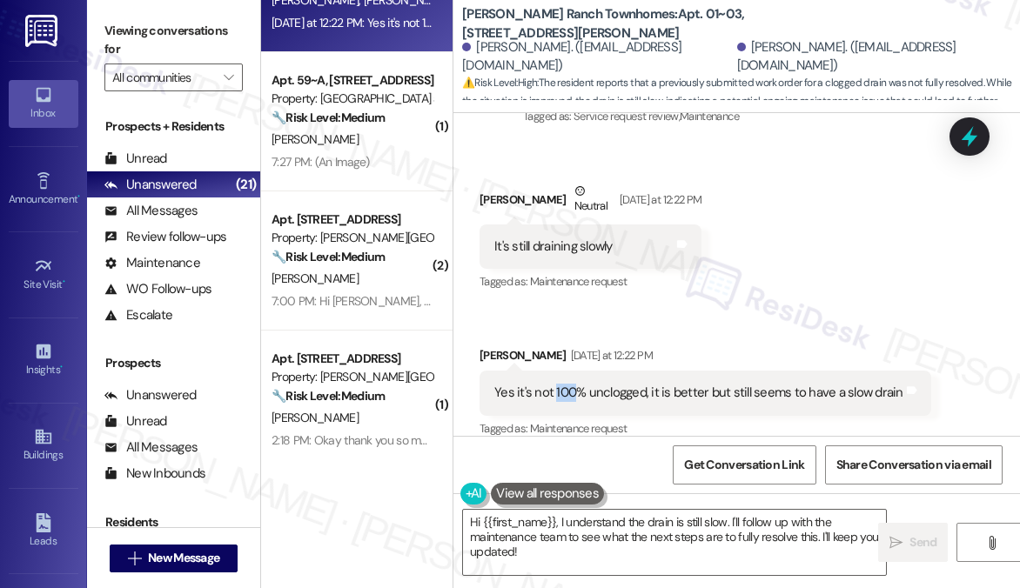
click at [557, 384] on div "Yes it's not 100% unclogged, it is better but still seems to have a slow drain" at bounding box center [698, 393] width 409 height 18
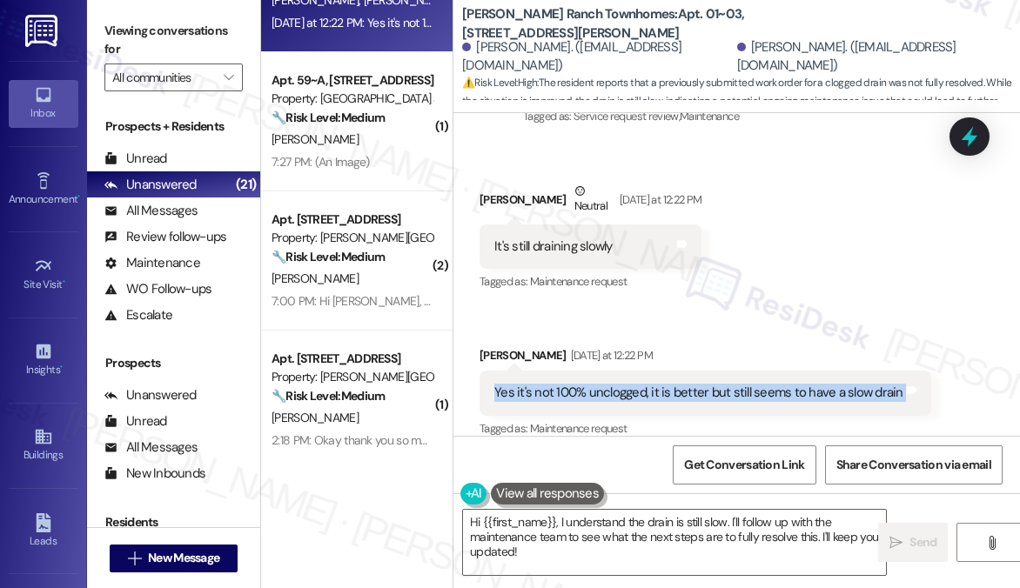
click at [557, 384] on div "Yes it's not 100% unclogged, it is better but still seems to have a slow drain" at bounding box center [698, 393] width 409 height 18
